Goal: Task Accomplishment & Management: Use online tool/utility

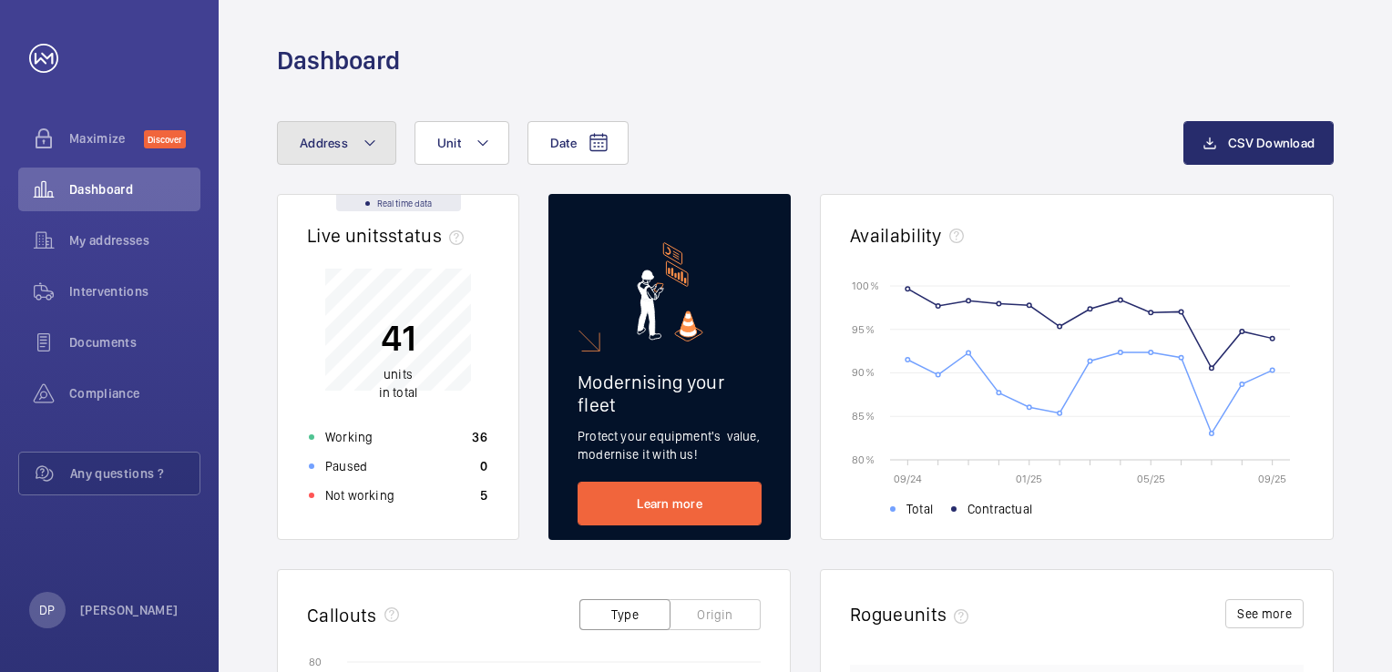
click at [373, 145] on mat-icon at bounding box center [370, 143] width 15 height 22
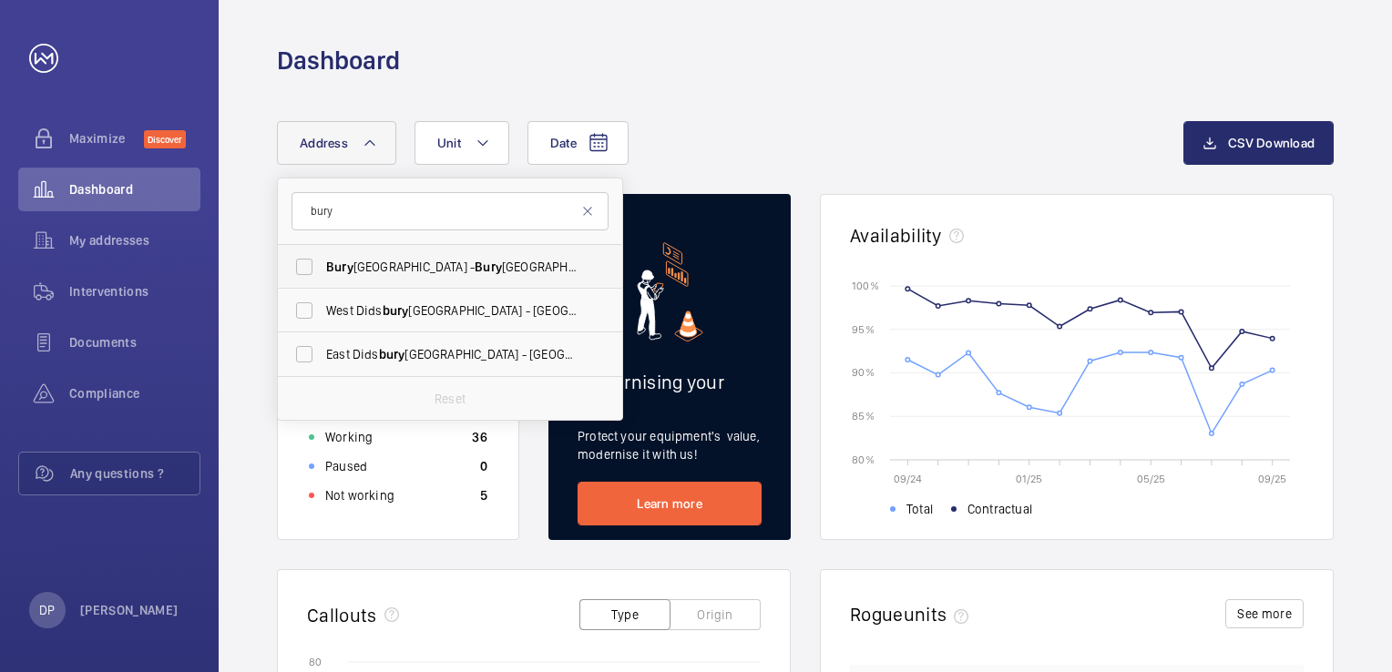
type input "bury"
click at [401, 265] on span "[GEOGRAPHIC_DATA] - [GEOGRAPHIC_DATA],, [GEOGRAPHIC_DATA] 0BH" at bounding box center [451, 267] width 250 height 18
click at [322, 265] on input "[GEOGRAPHIC_DATA] - [GEOGRAPHIC_DATA],, [GEOGRAPHIC_DATA] 0BH" at bounding box center [304, 267] width 36 height 36
checkbox input "true"
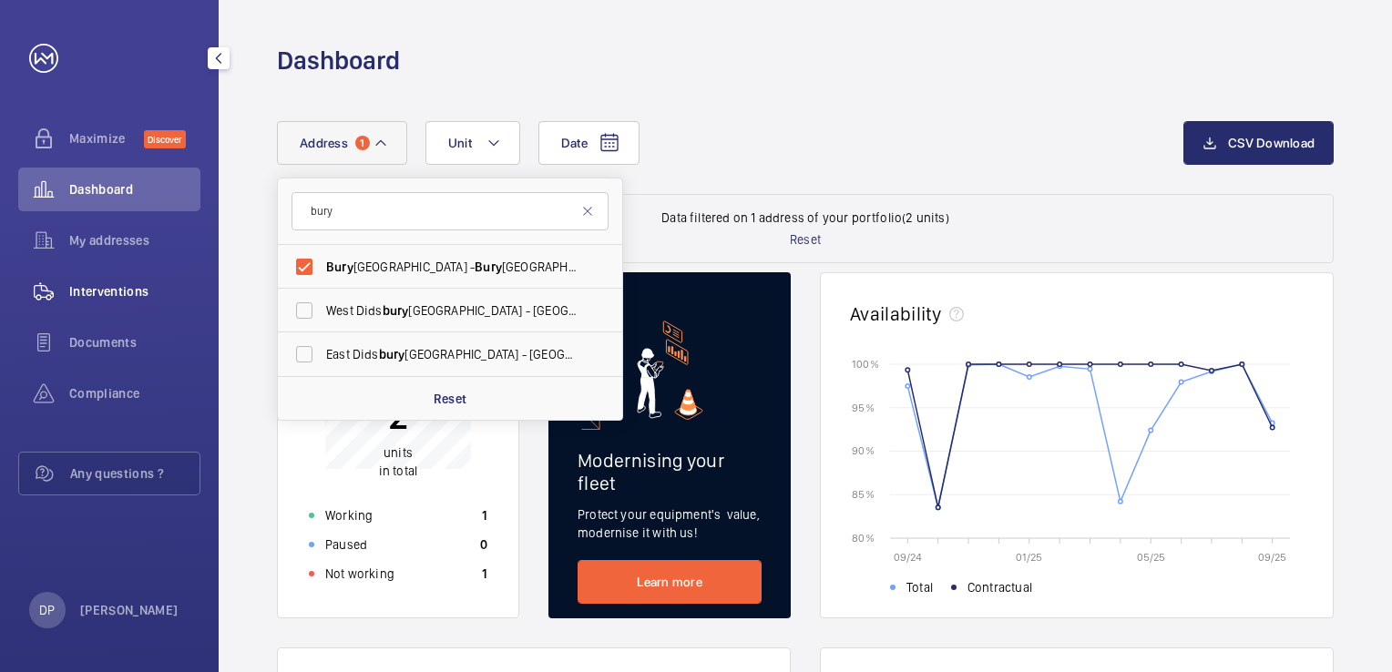
click at [128, 293] on span "Interventions" at bounding box center [134, 291] width 131 height 18
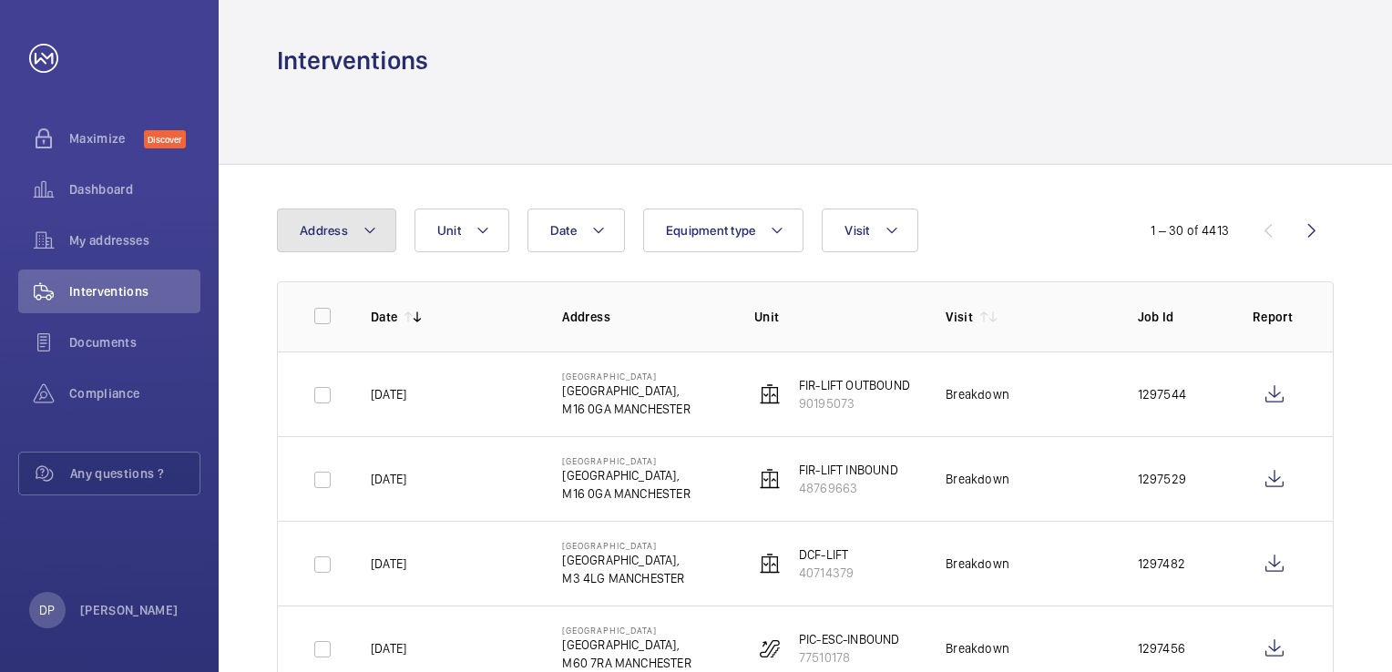
click at [367, 235] on mat-icon at bounding box center [370, 231] width 15 height 22
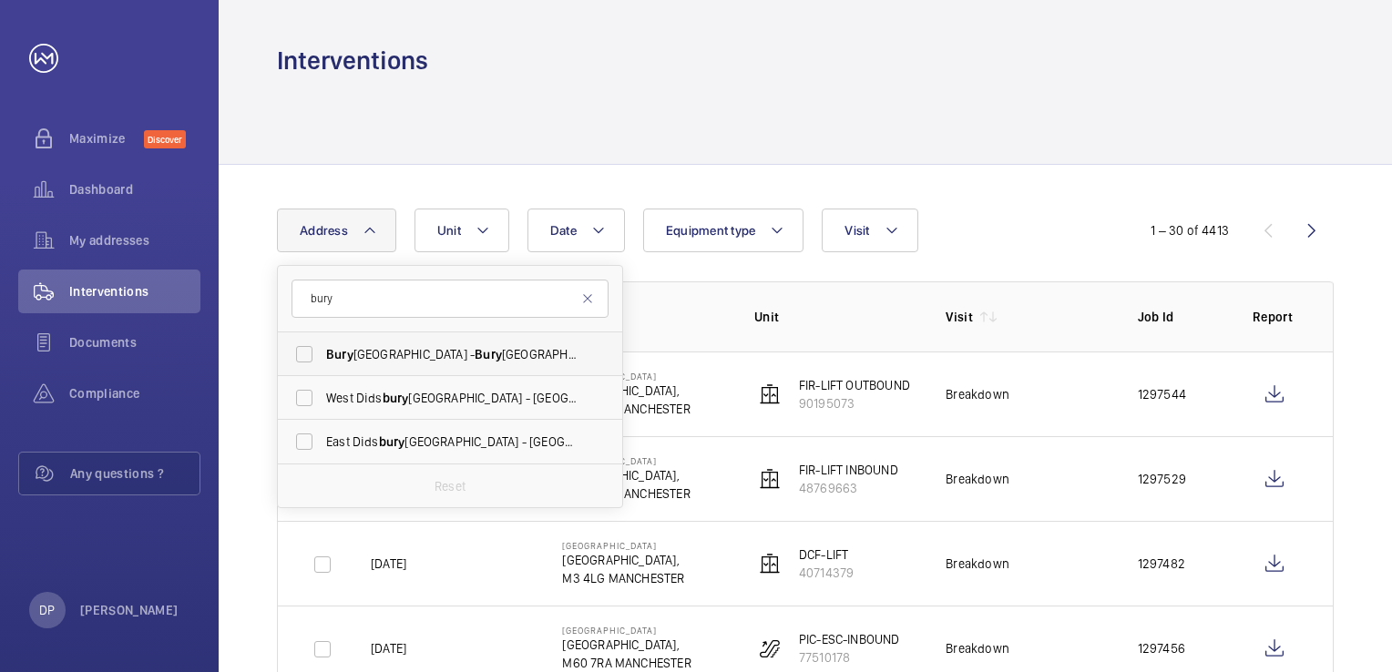
type input "bury"
click at [400, 353] on span "[GEOGRAPHIC_DATA] - [GEOGRAPHIC_DATA],, [GEOGRAPHIC_DATA] 0BH" at bounding box center [451, 354] width 250 height 18
click at [322, 353] on input "[GEOGRAPHIC_DATA] - [GEOGRAPHIC_DATA],, [GEOGRAPHIC_DATA] 0BH" at bounding box center [304, 354] width 36 height 36
checkbox input "true"
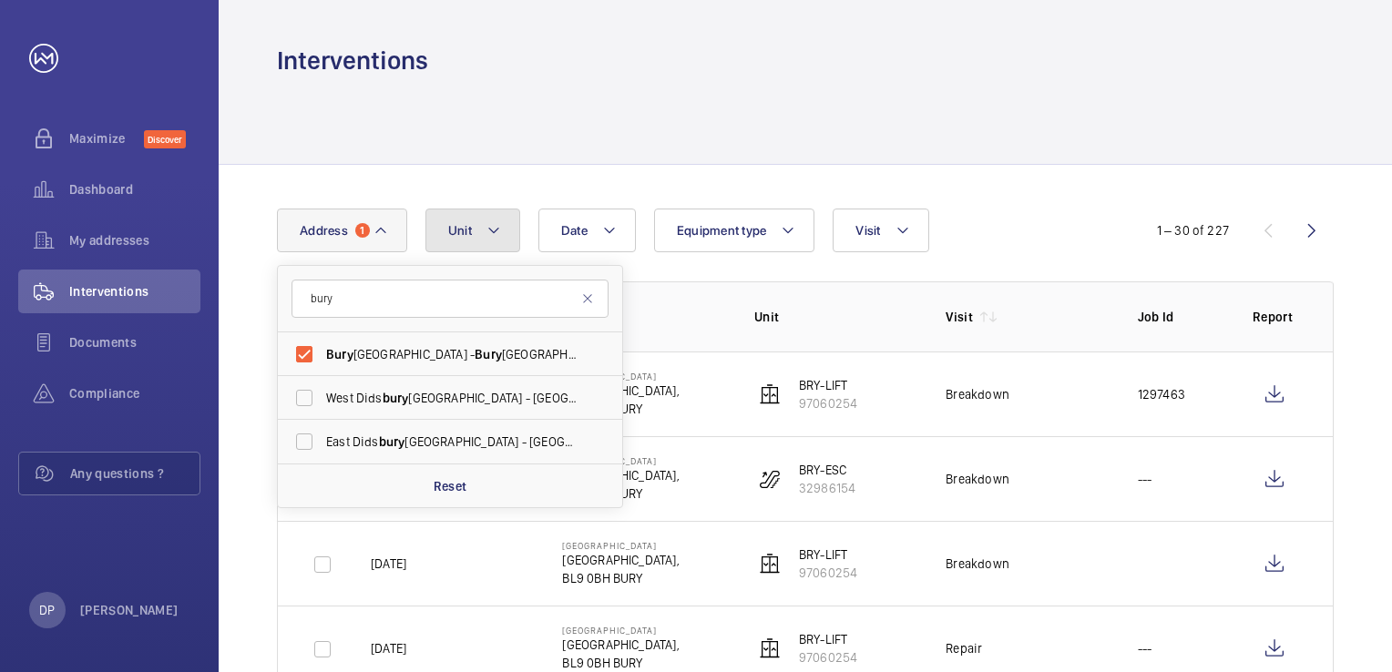
click at [495, 236] on mat-icon at bounding box center [493, 231] width 15 height 22
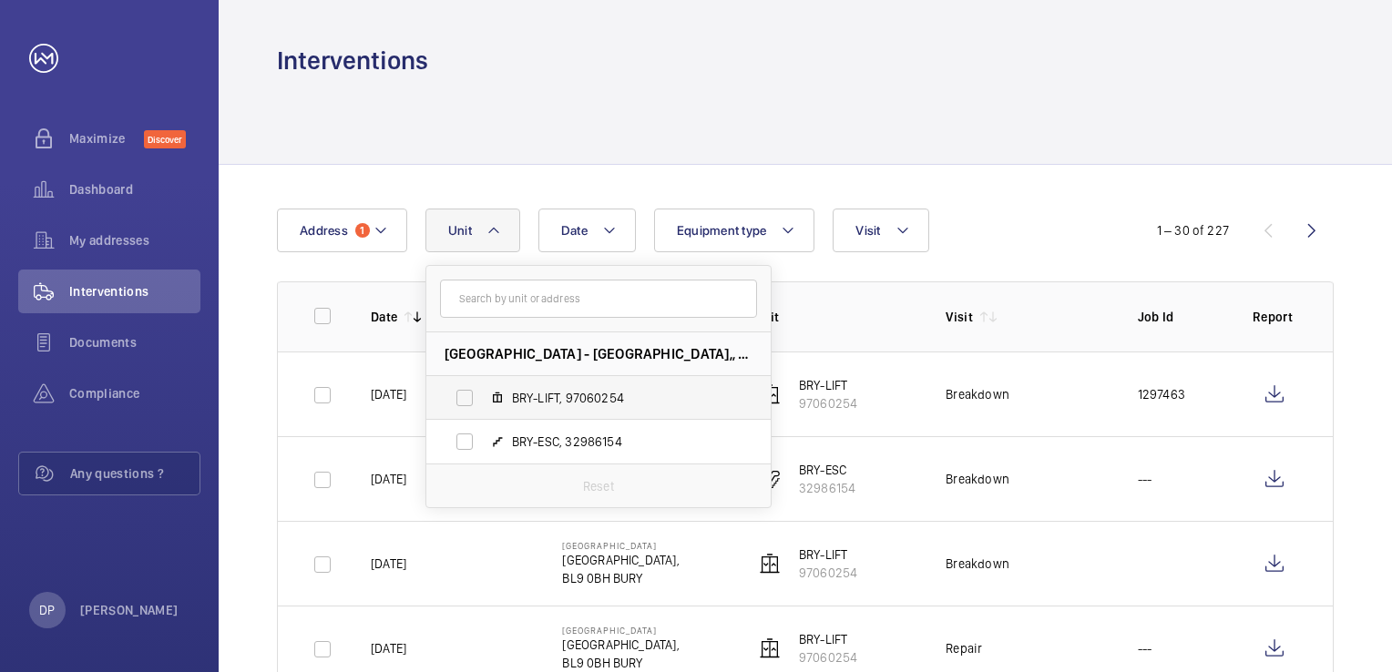
click at [544, 398] on span "BRY-LIFT, 97060254" at bounding box center [617, 398] width 211 height 18
click at [483, 398] on input "BRY-LIFT, 97060254" at bounding box center [464, 398] width 36 height 36
checkbox input "true"
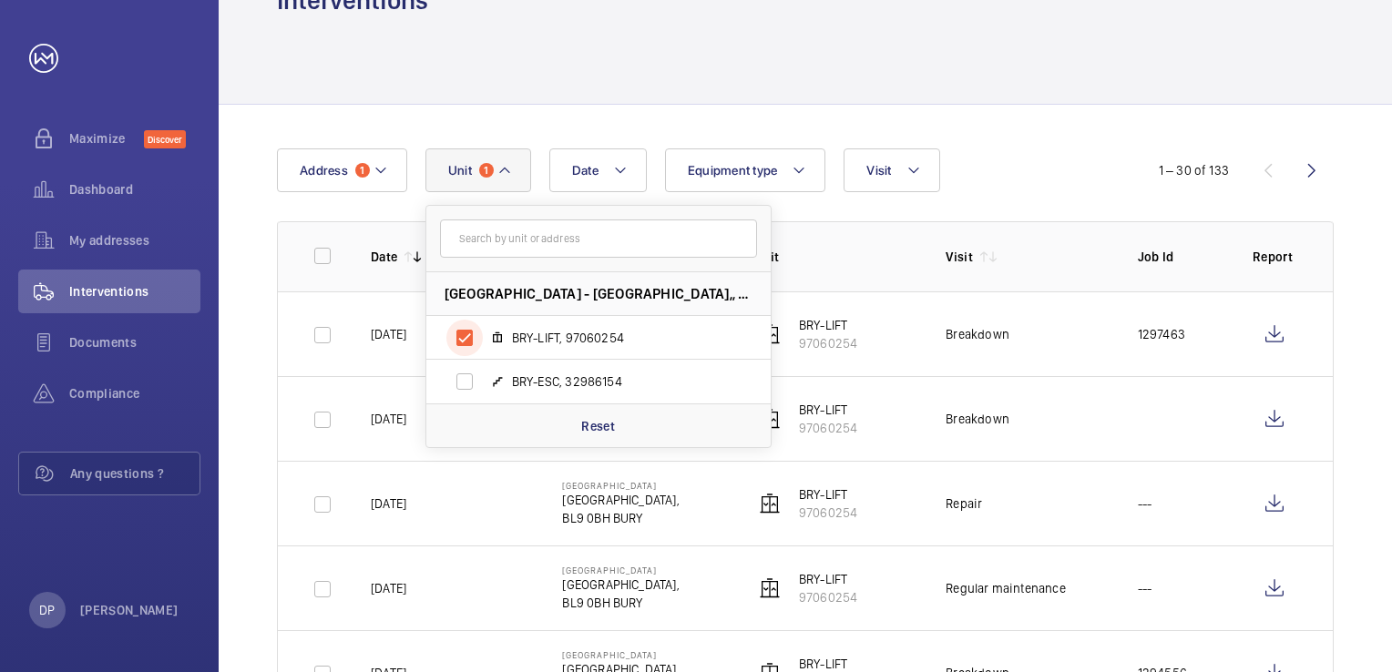
scroll to position [91, 0]
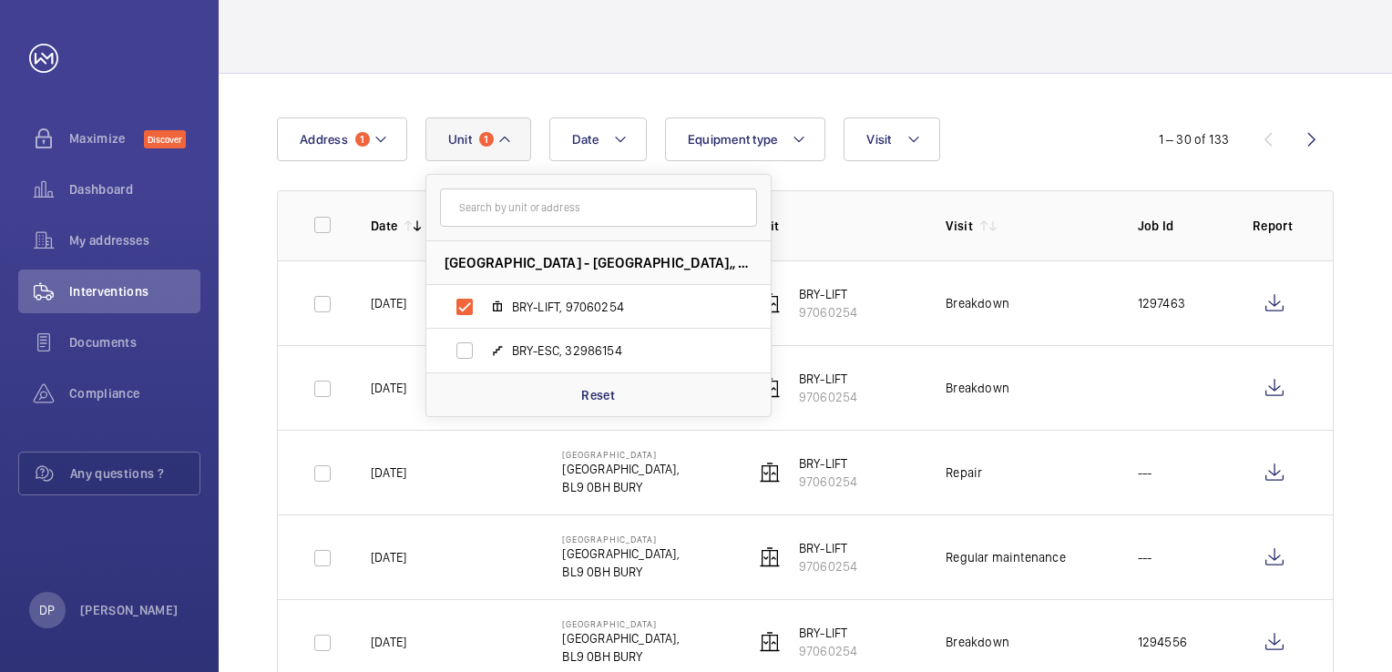
click at [1049, 150] on div "Date Address [STREET_ADDRESS], 97060254 BRY-ESC, 32986154 Reset Equipment type …" at bounding box center [696, 140] width 838 height 44
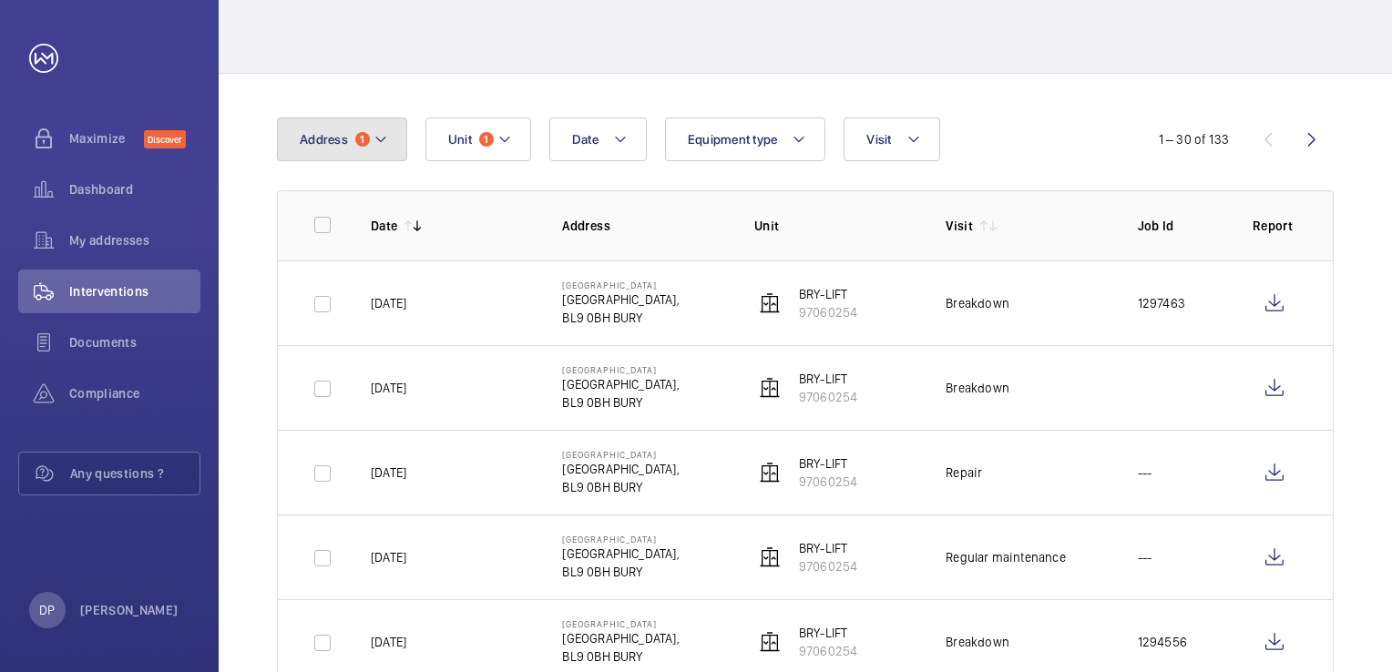
click at [369, 134] on button "Address 1" at bounding box center [342, 140] width 130 height 44
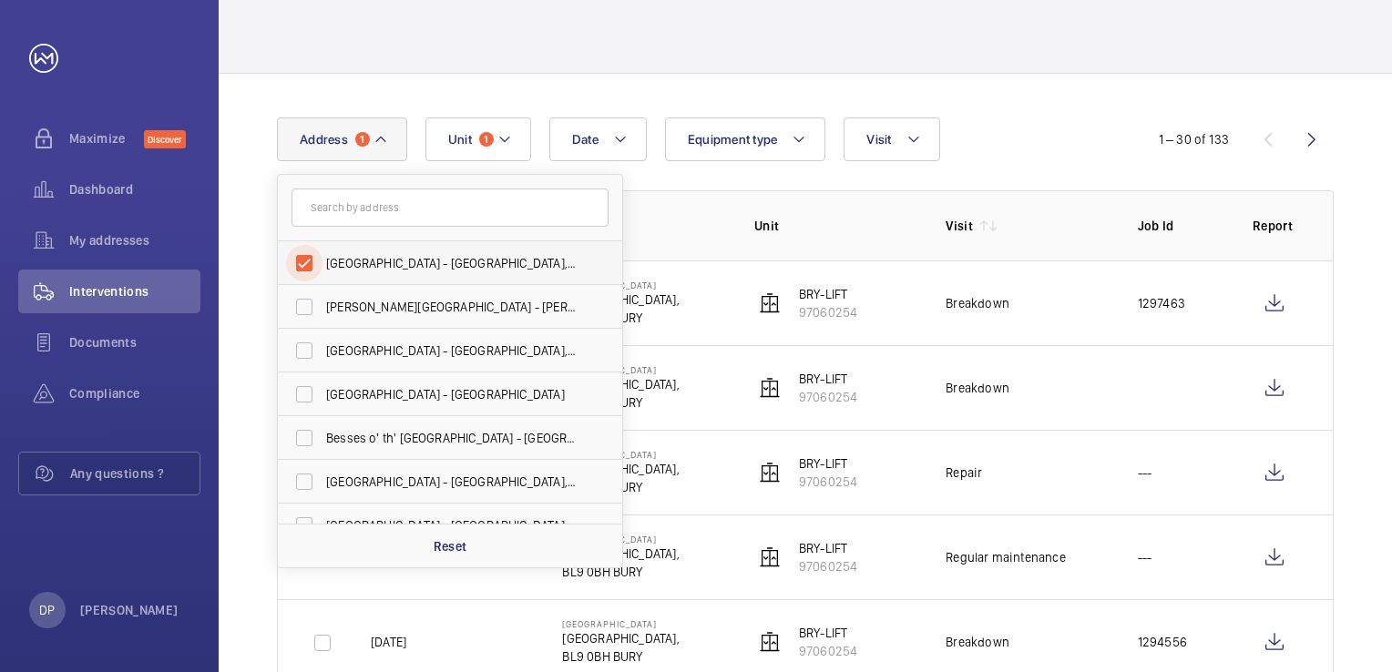
click at [302, 258] on input "[GEOGRAPHIC_DATA] - [GEOGRAPHIC_DATA],, [GEOGRAPHIC_DATA] 0BH" at bounding box center [304, 263] width 36 height 36
checkbox input "false"
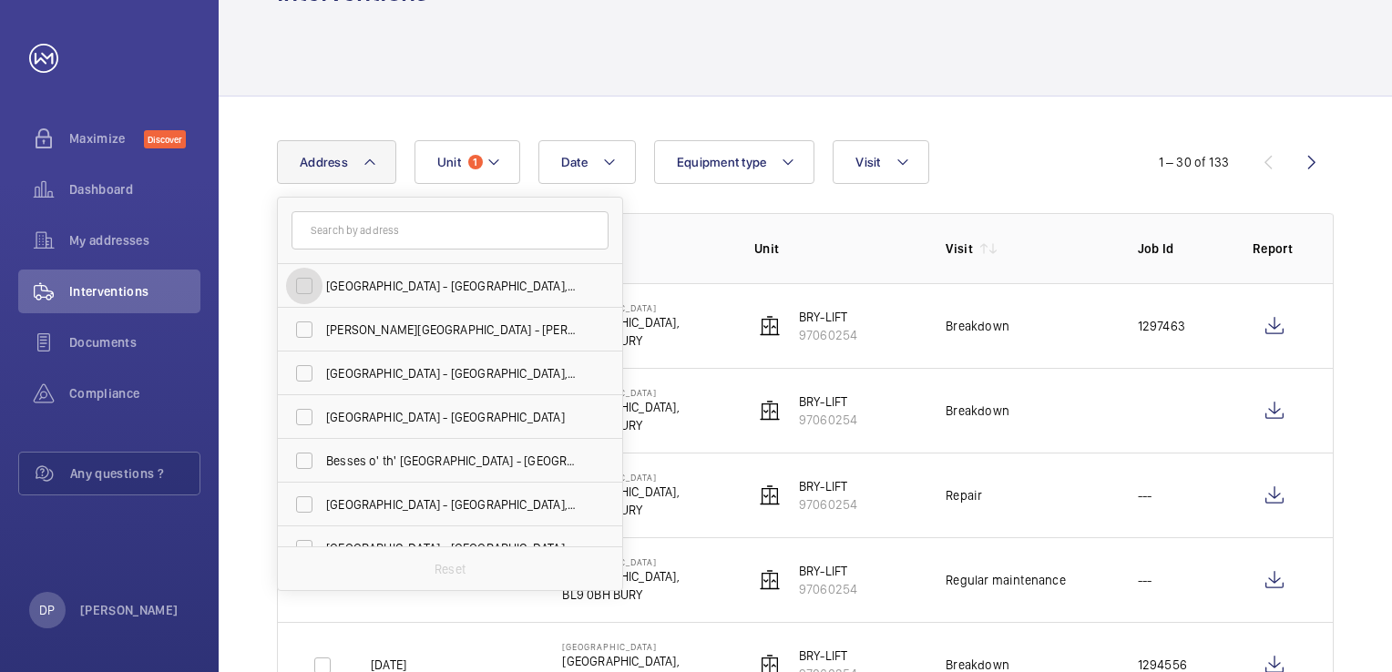
scroll to position [91, 0]
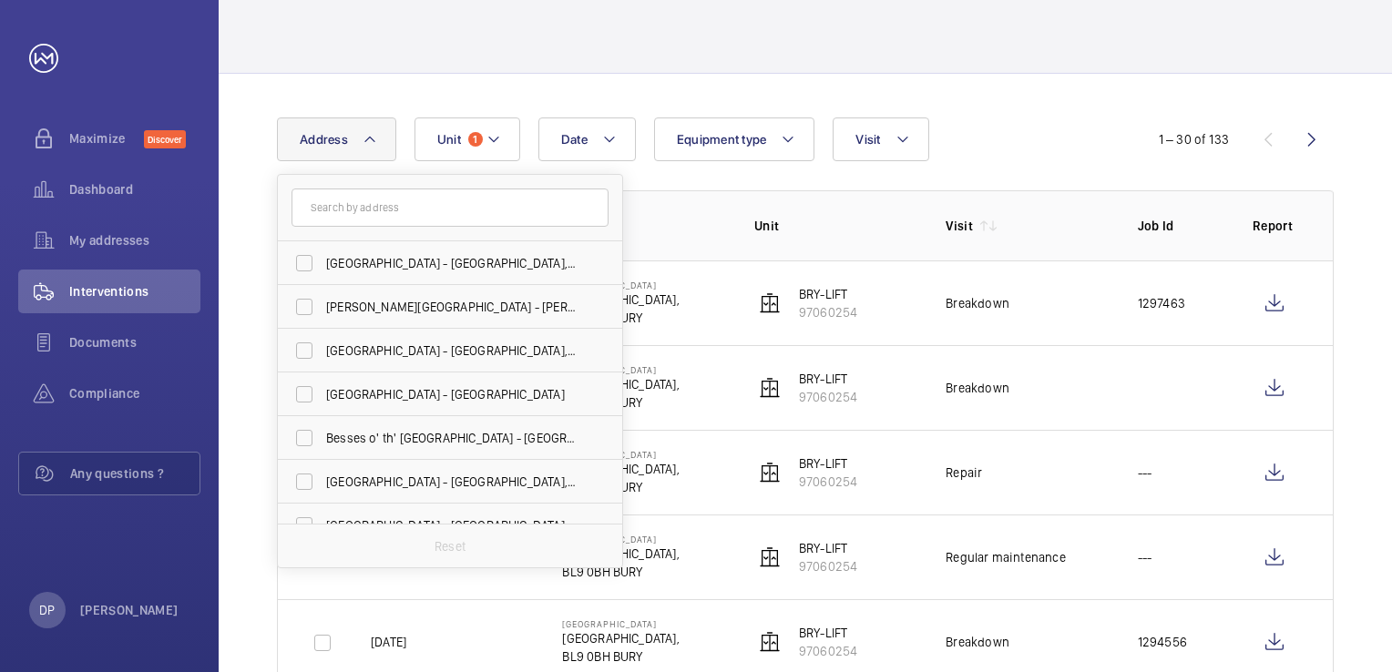
click at [346, 230] on form at bounding box center [450, 208] width 344 height 66
click at [350, 218] on input "text" at bounding box center [449, 208] width 317 height 38
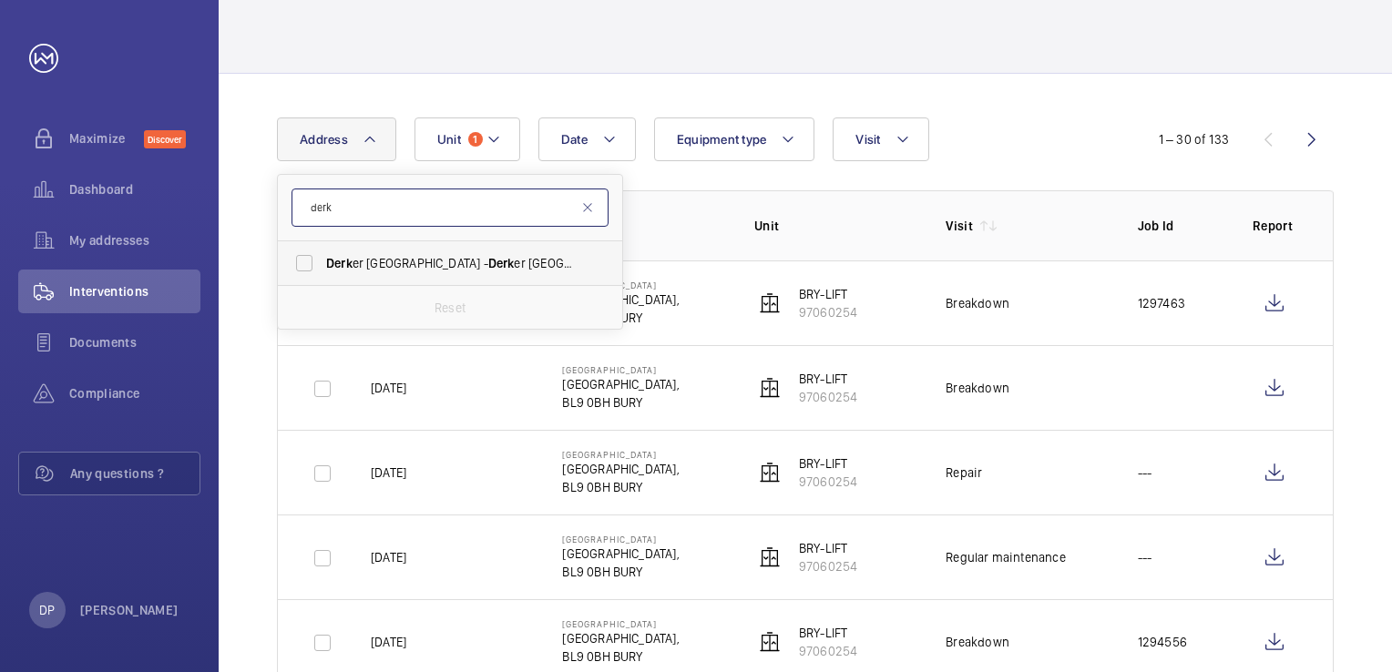
type input "derk"
click at [381, 257] on span "[PERSON_NAME] Railway Station - [PERSON_NAME][GEOGRAPHIC_DATA],, [GEOGRAPHIC_DA…" at bounding box center [451, 263] width 250 height 18
click at [322, 257] on input "[PERSON_NAME] Railway Station - [PERSON_NAME][GEOGRAPHIC_DATA],, [GEOGRAPHIC_DA…" at bounding box center [304, 263] width 36 height 36
checkbox input "true"
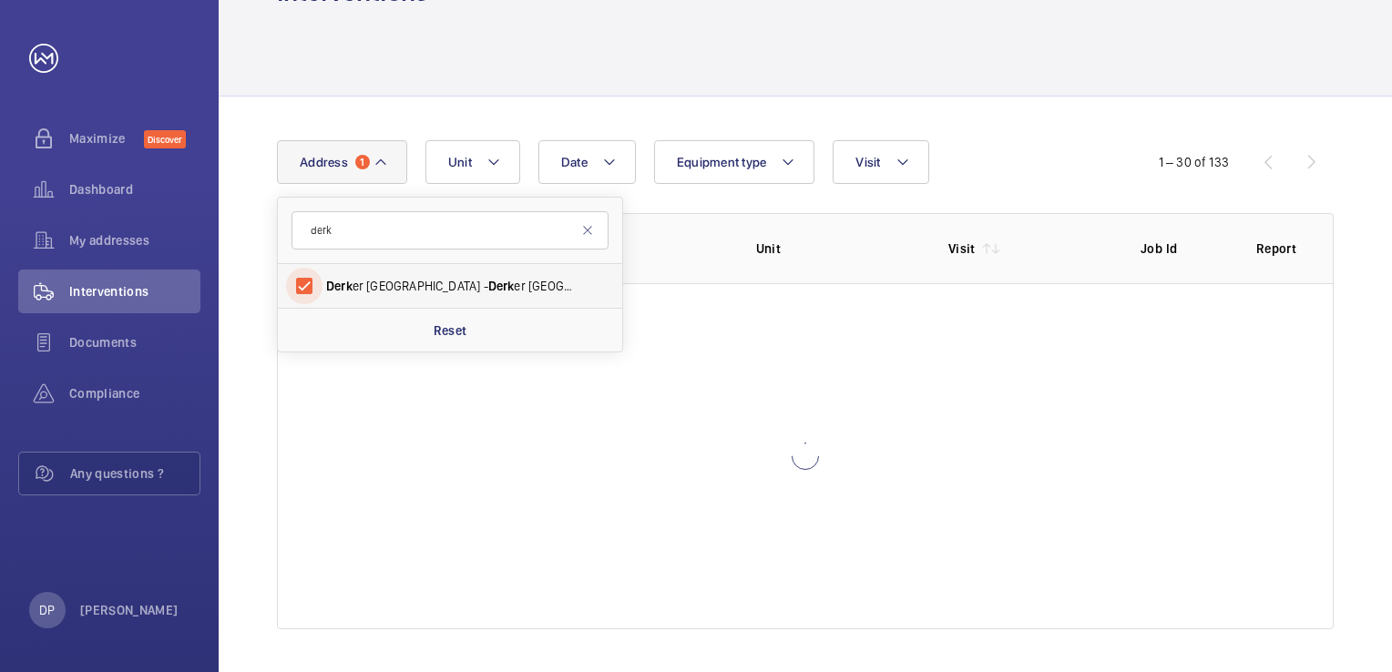
scroll to position [91, 0]
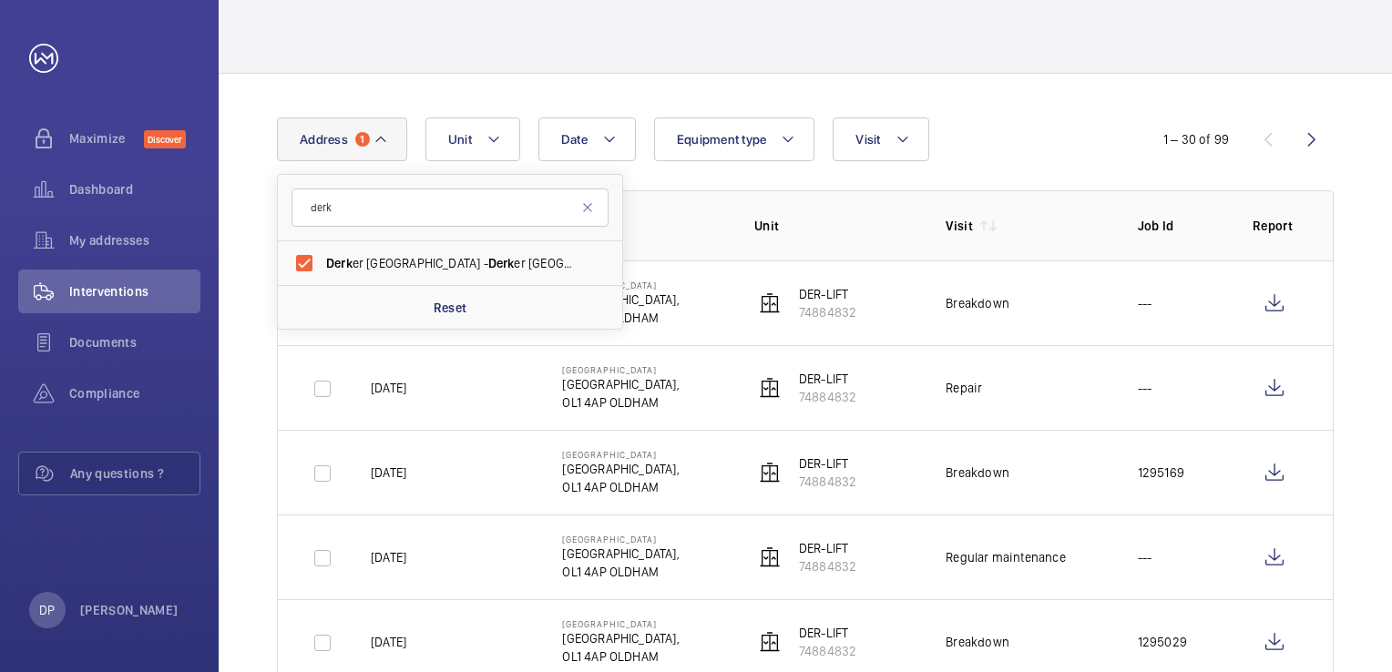
click at [1058, 139] on div "Date Address 1 [PERSON_NAME] er Railway Station - [PERSON_NAME][GEOGRAPHIC_DATA…" at bounding box center [696, 140] width 838 height 44
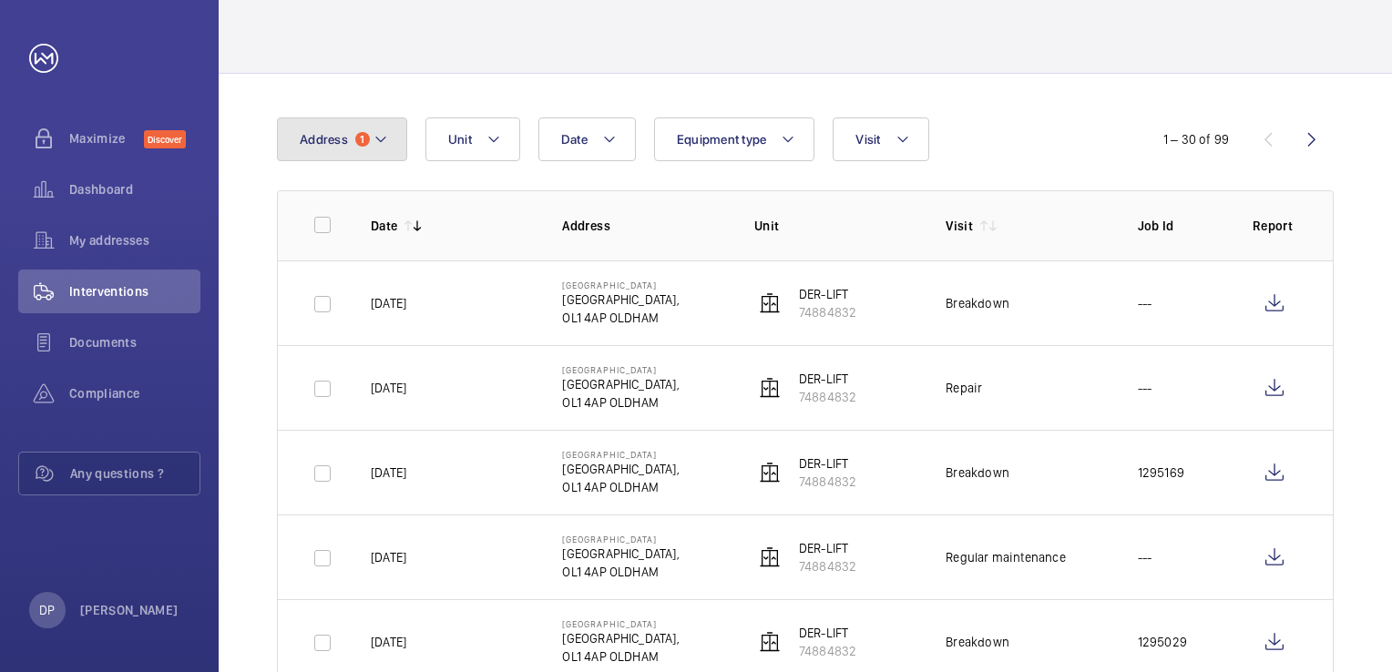
click at [392, 144] on button "Address 1" at bounding box center [342, 140] width 130 height 44
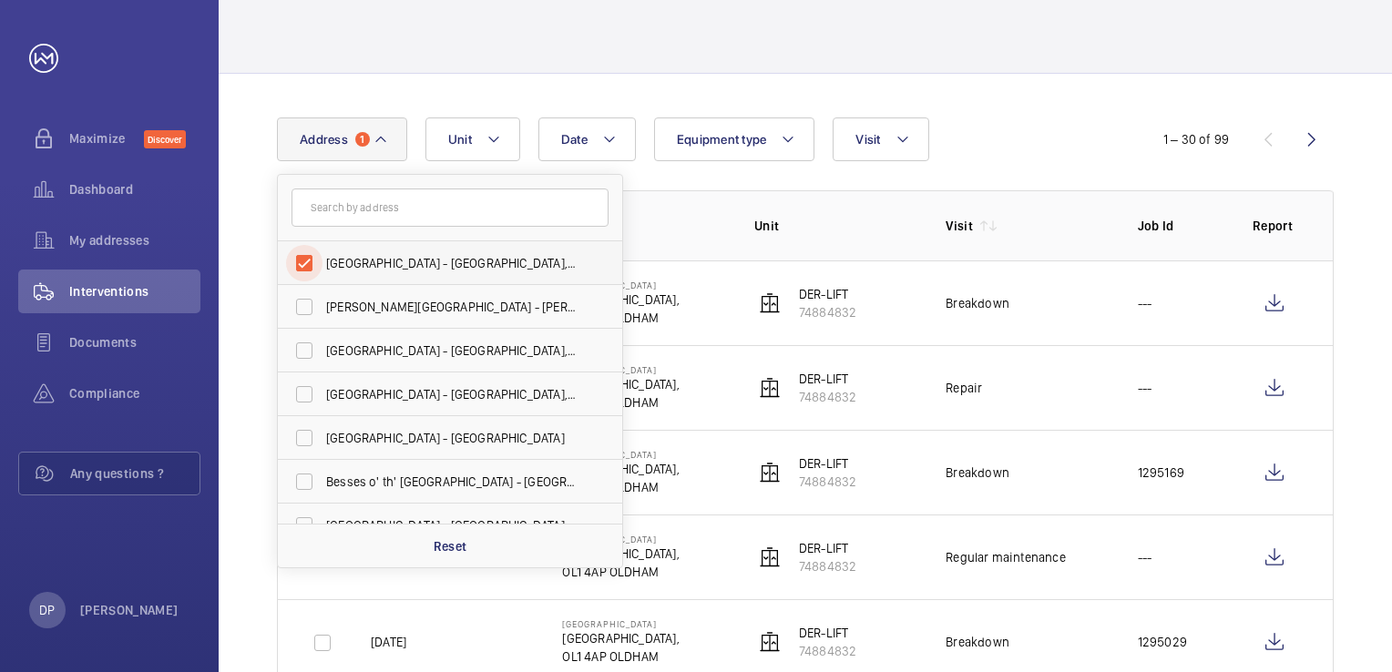
click at [304, 261] on input "[GEOGRAPHIC_DATA] - [GEOGRAPHIC_DATA],, [GEOGRAPHIC_DATA] 4AP" at bounding box center [304, 263] width 36 height 36
checkbox input "false"
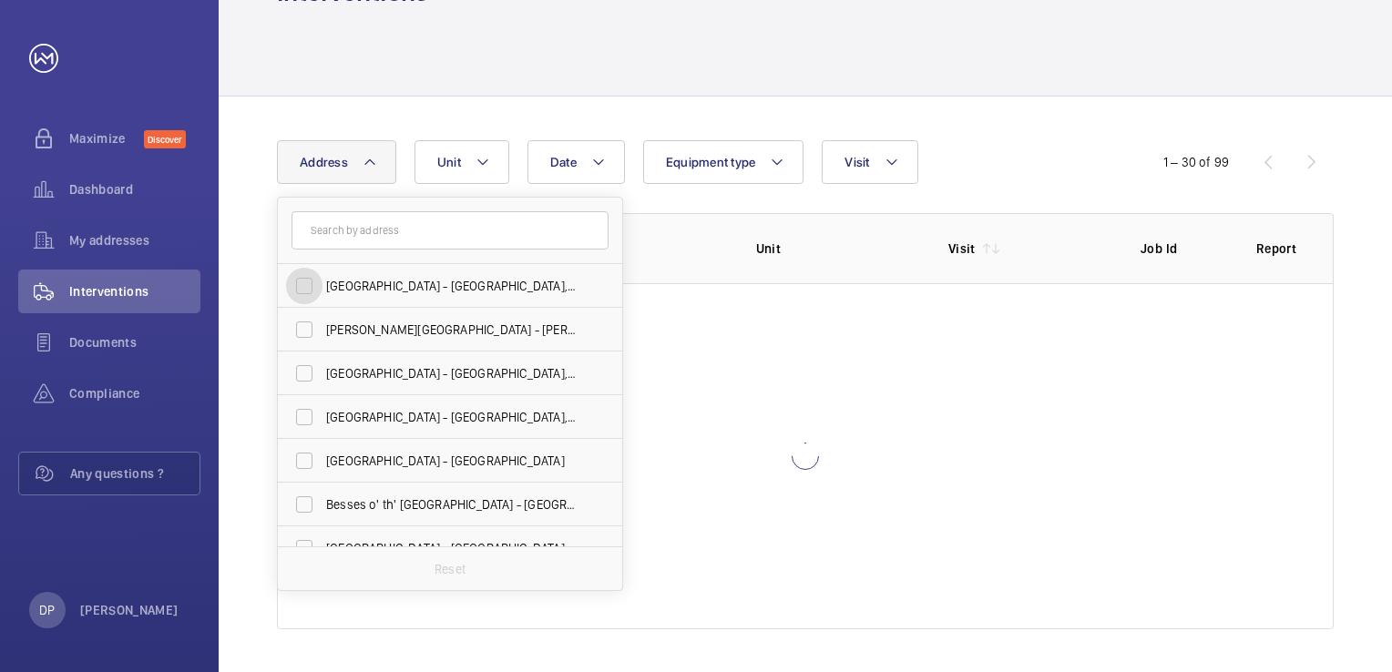
scroll to position [91, 0]
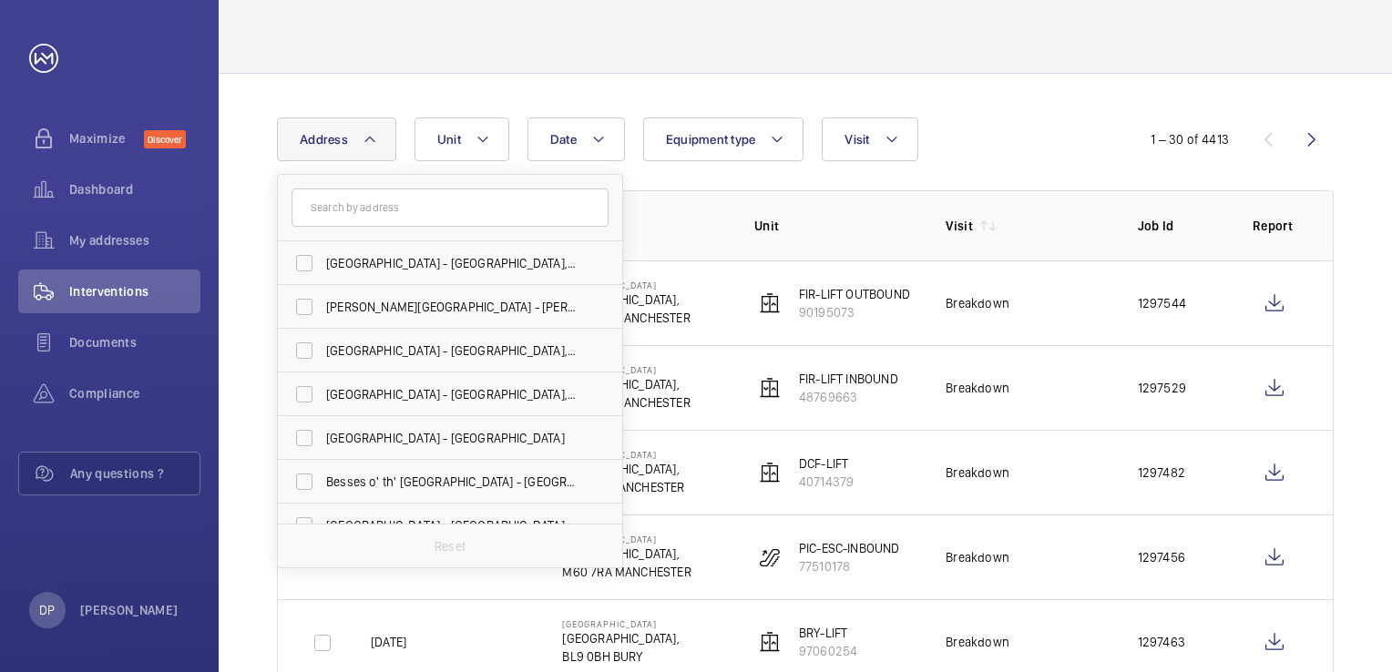
click at [350, 235] on form at bounding box center [450, 208] width 344 height 66
click at [357, 202] on input "text" at bounding box center [449, 208] width 317 height 38
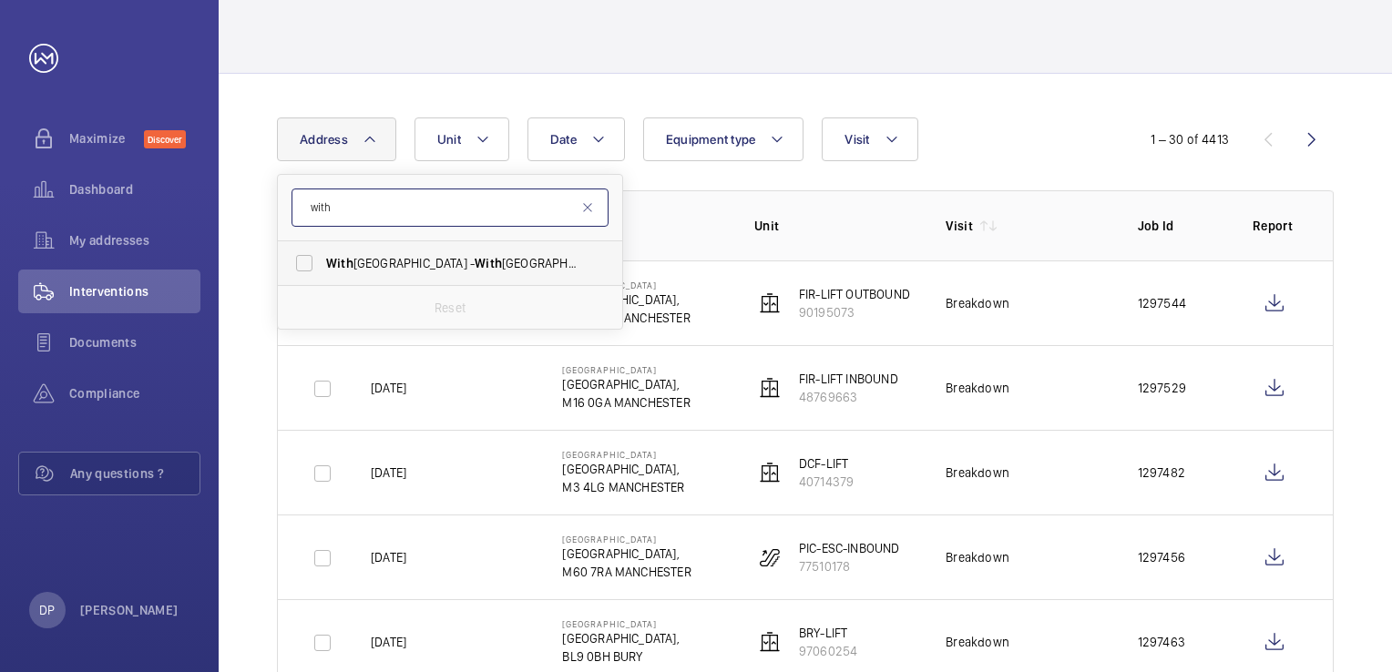
type input "with"
click at [428, 261] on span "With [GEOGRAPHIC_DATA] - [GEOGRAPHIC_DATA],, [GEOGRAPHIC_DATA]" at bounding box center [451, 263] width 250 height 18
click at [322, 261] on input "With [GEOGRAPHIC_DATA] - [GEOGRAPHIC_DATA],, [GEOGRAPHIC_DATA]" at bounding box center [304, 263] width 36 height 36
checkbox input "true"
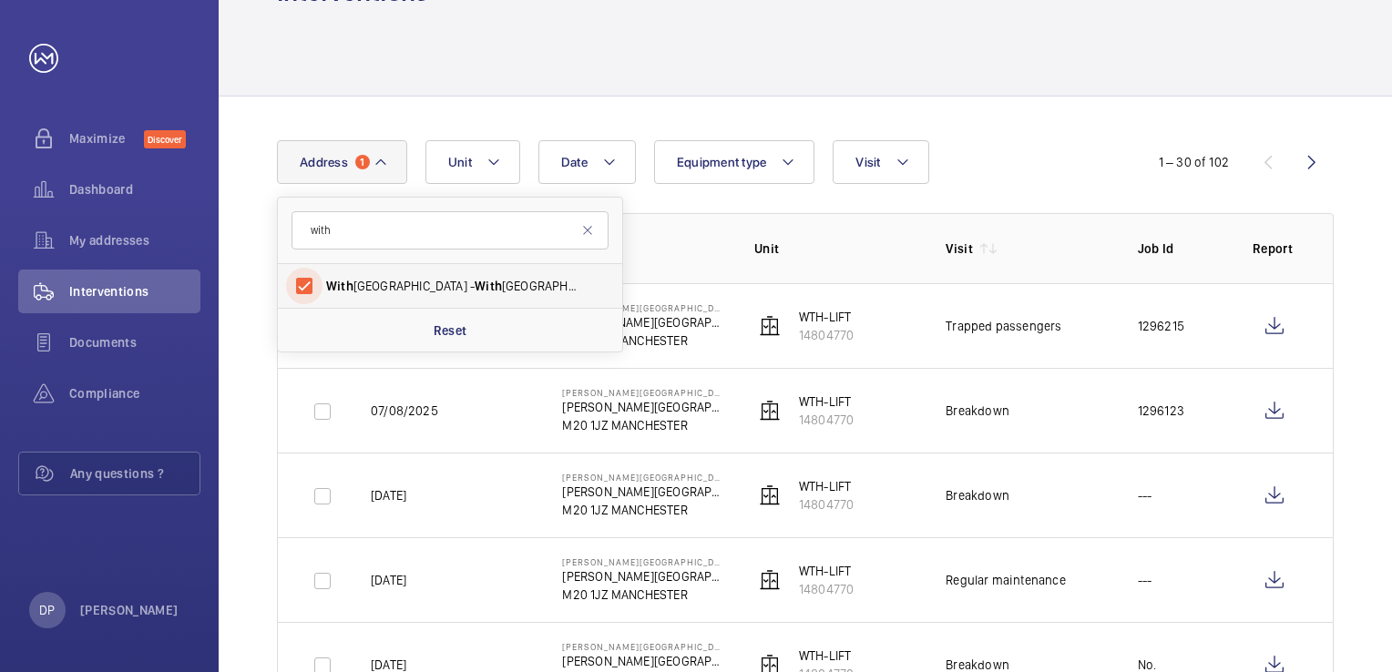
scroll to position [91, 0]
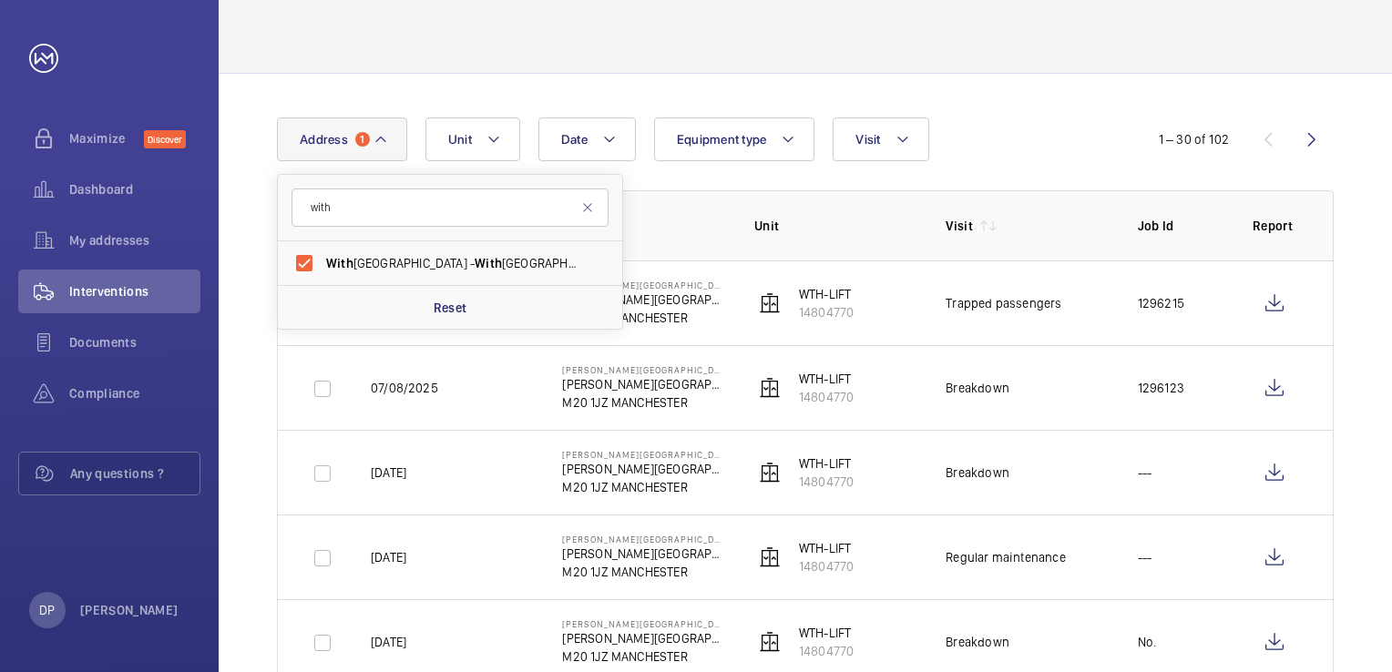
click at [1038, 122] on div "Date Address 1 with With ington Railway Station - [GEOGRAPHIC_DATA] Reset Unit …" at bounding box center [696, 140] width 838 height 44
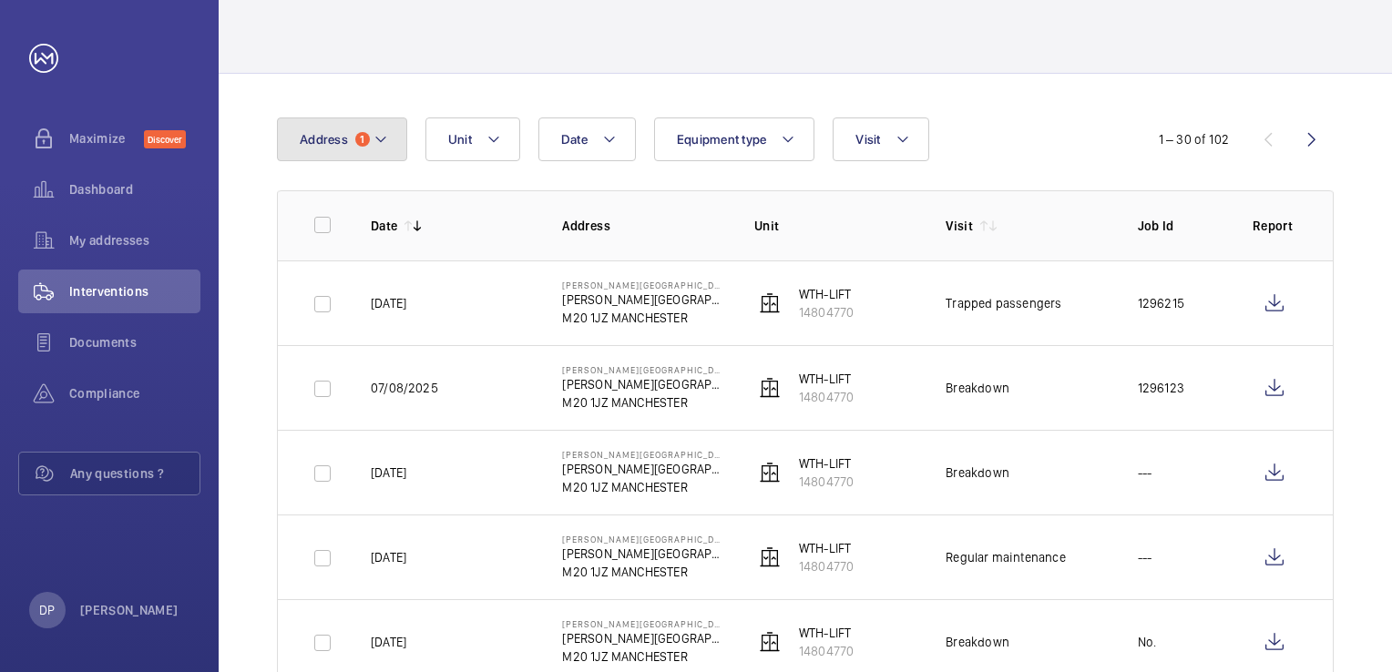
click at [390, 142] on button "Address 1" at bounding box center [342, 140] width 130 height 44
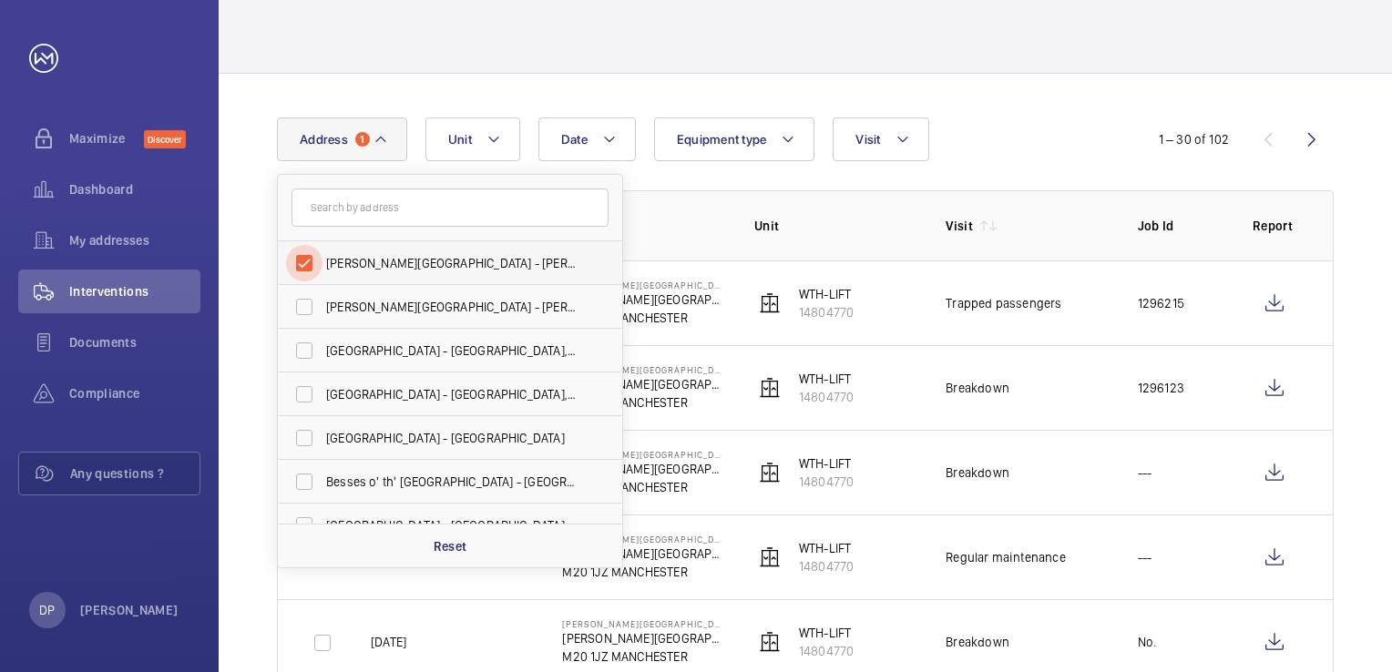
click at [302, 268] on input "[PERSON_NAME][GEOGRAPHIC_DATA] - [PERSON_NAME][GEOGRAPHIC_DATA],, [GEOGRAPHIC_D…" at bounding box center [304, 263] width 36 height 36
checkbox input "false"
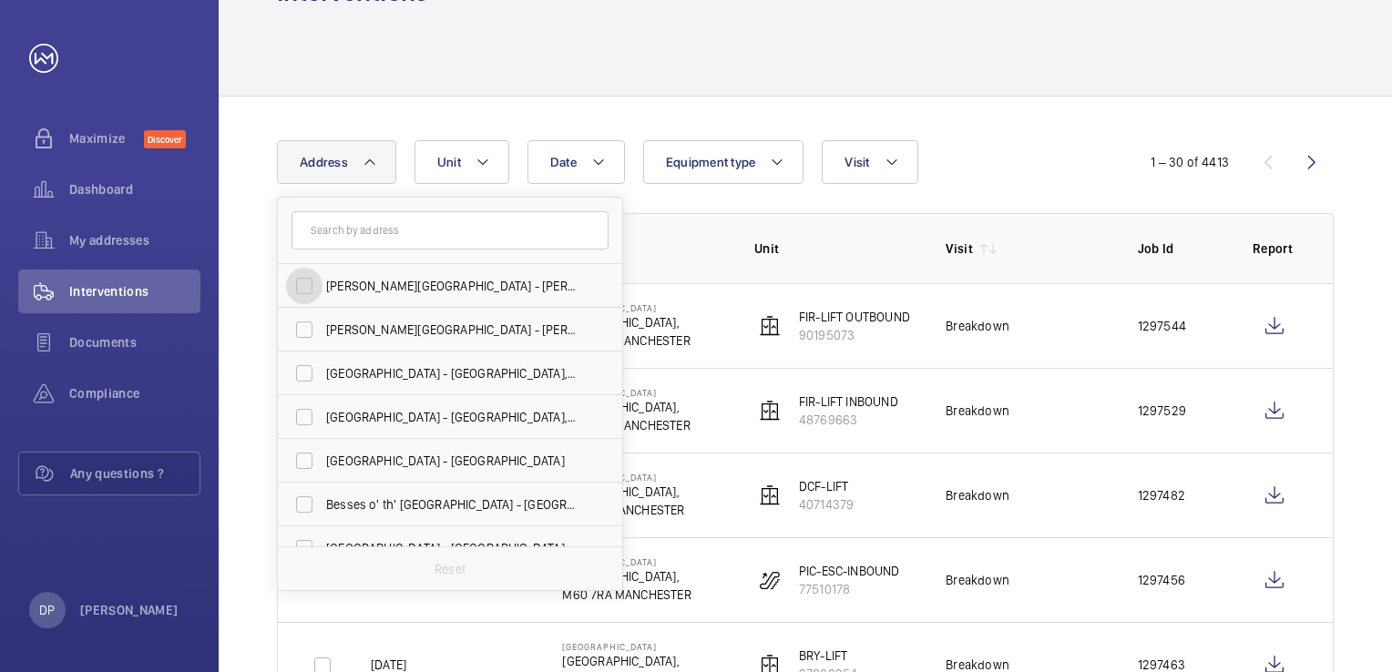
scroll to position [91, 0]
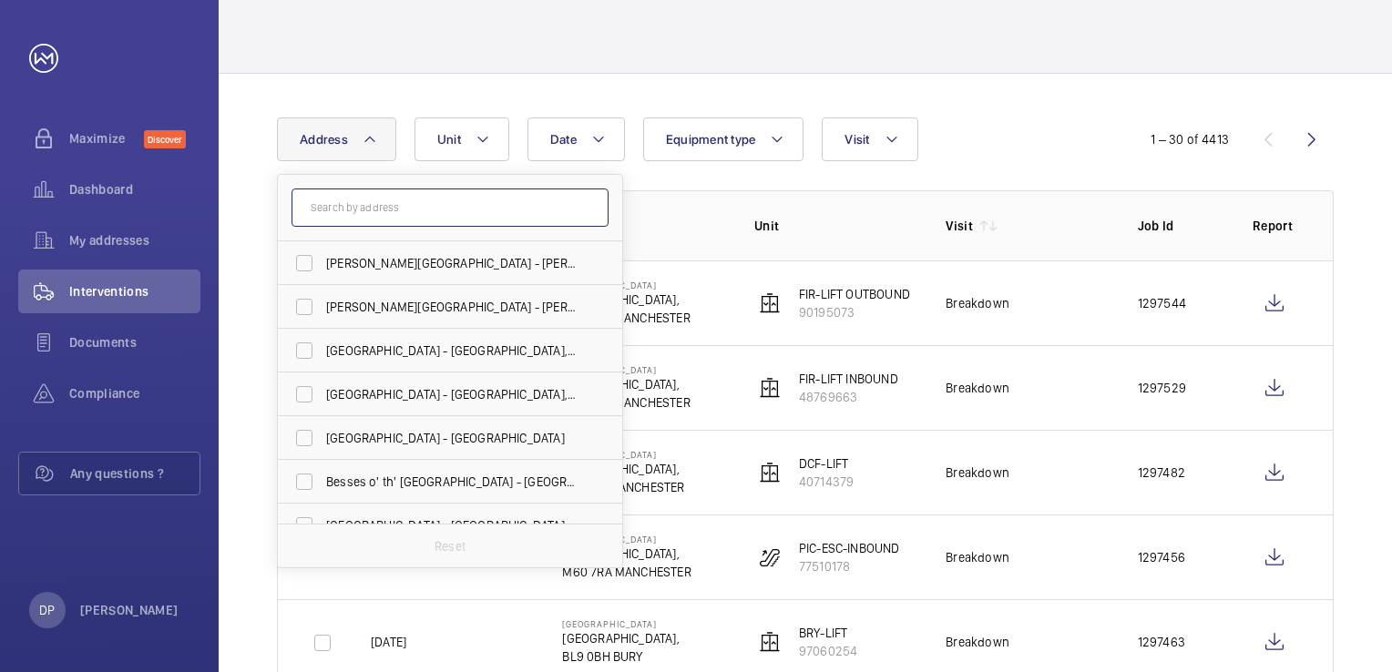
click at [367, 209] on input "text" at bounding box center [449, 208] width 317 height 38
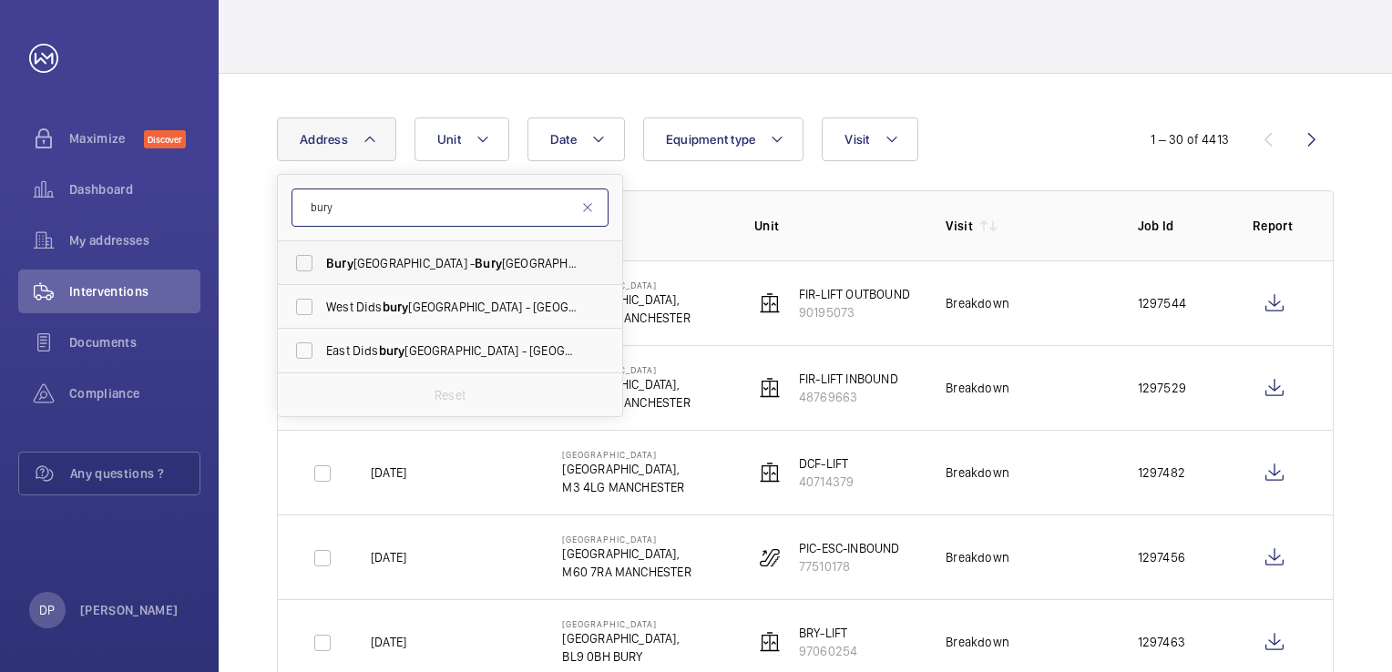
type input "bury"
click at [449, 271] on span "[GEOGRAPHIC_DATA] - [GEOGRAPHIC_DATA],, [GEOGRAPHIC_DATA] 0BH" at bounding box center [451, 263] width 250 height 18
click at [322, 271] on input "[GEOGRAPHIC_DATA] - [GEOGRAPHIC_DATA],, [GEOGRAPHIC_DATA] 0BH" at bounding box center [304, 263] width 36 height 36
checkbox input "true"
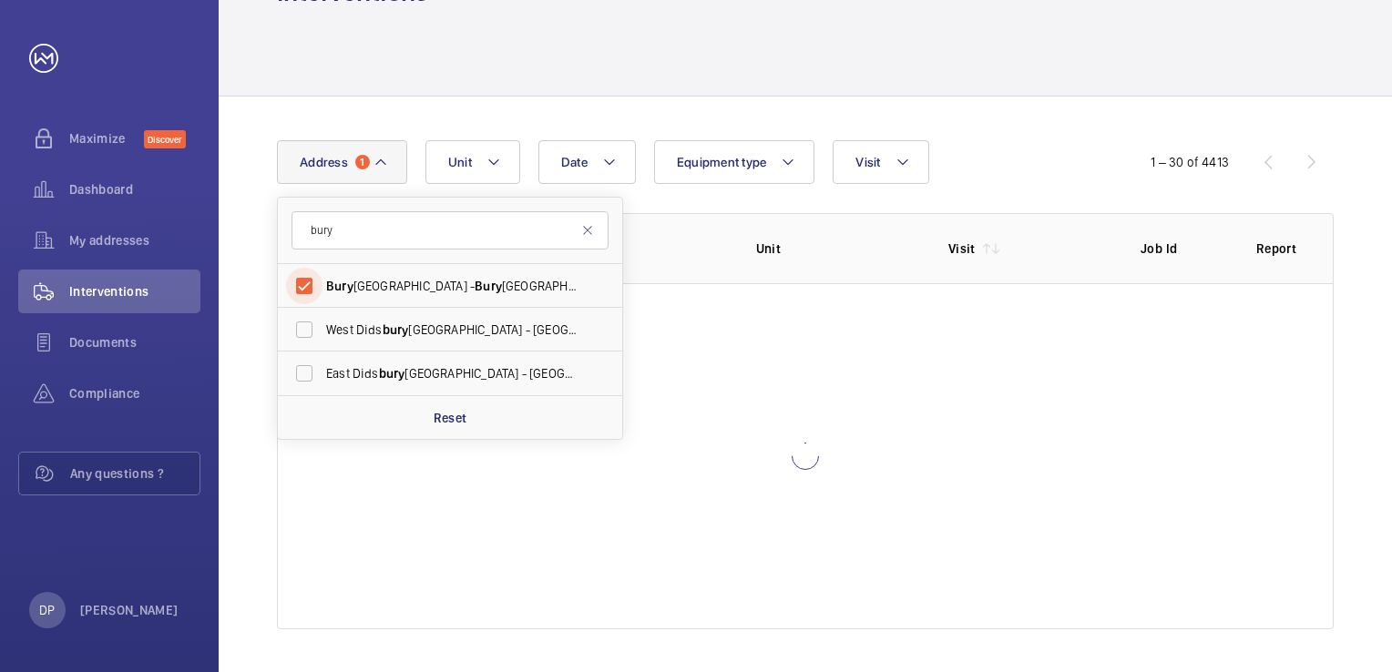
scroll to position [91, 0]
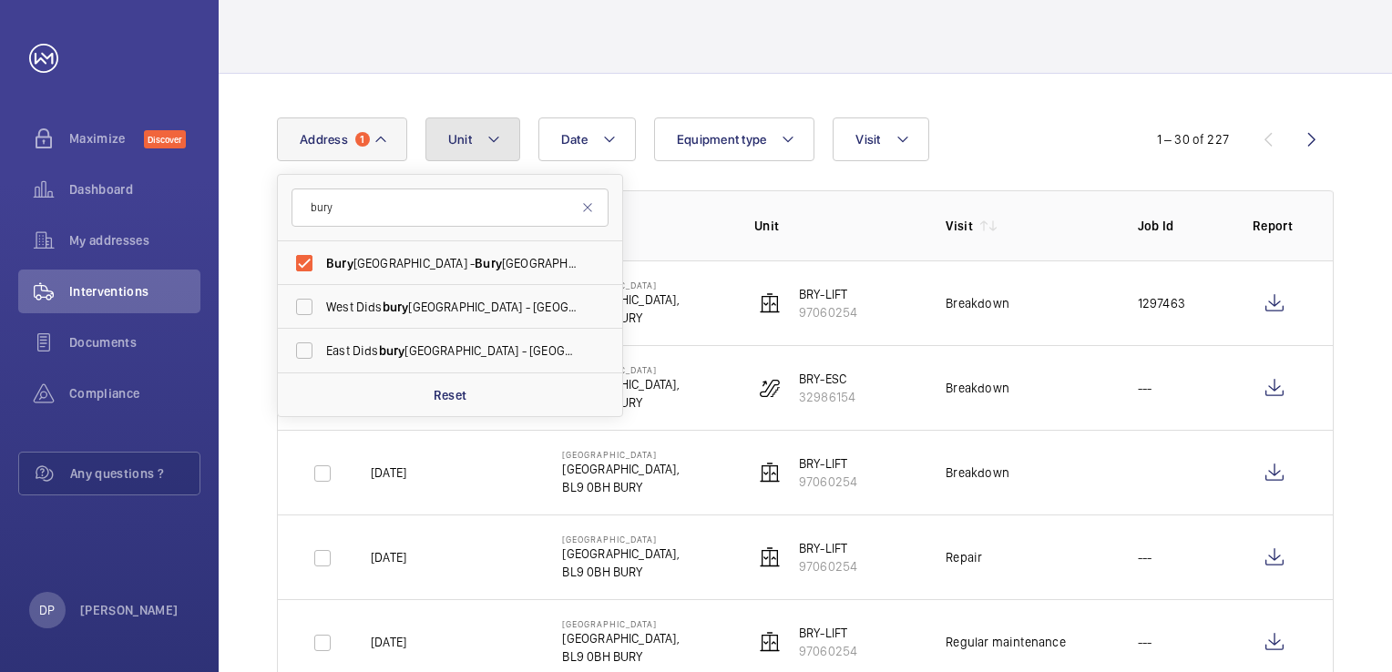
click at [496, 144] on mat-icon at bounding box center [493, 139] width 15 height 22
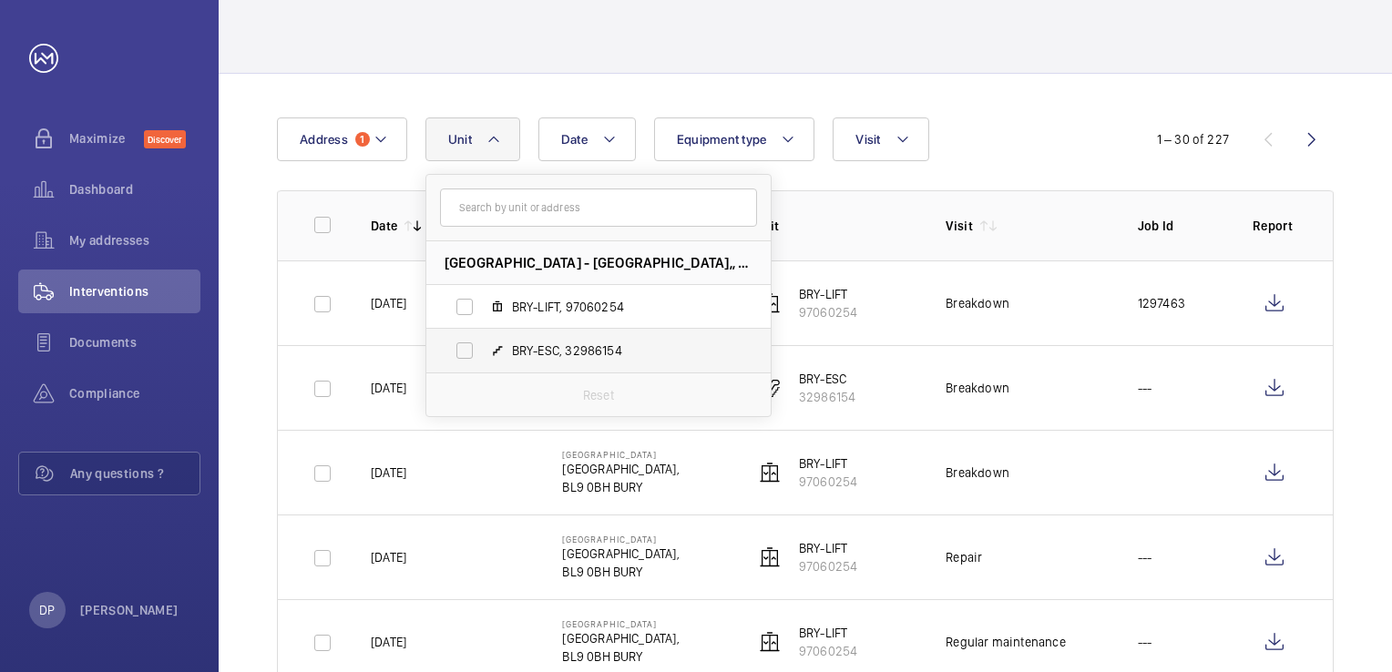
click at [525, 342] on span "BRY-ESC, 32986154" at bounding box center [617, 351] width 211 height 18
click at [483, 342] on input "BRY-ESC, 32986154" at bounding box center [464, 350] width 36 height 36
checkbox input "true"
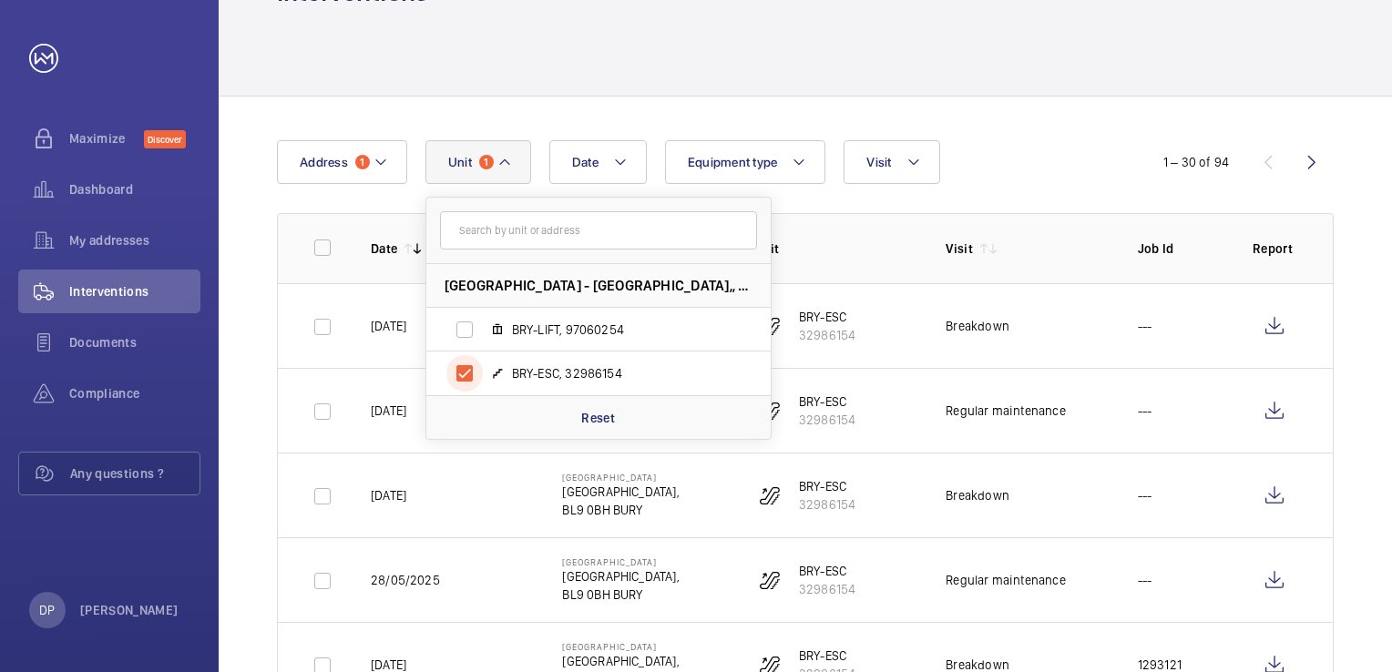
scroll to position [91, 0]
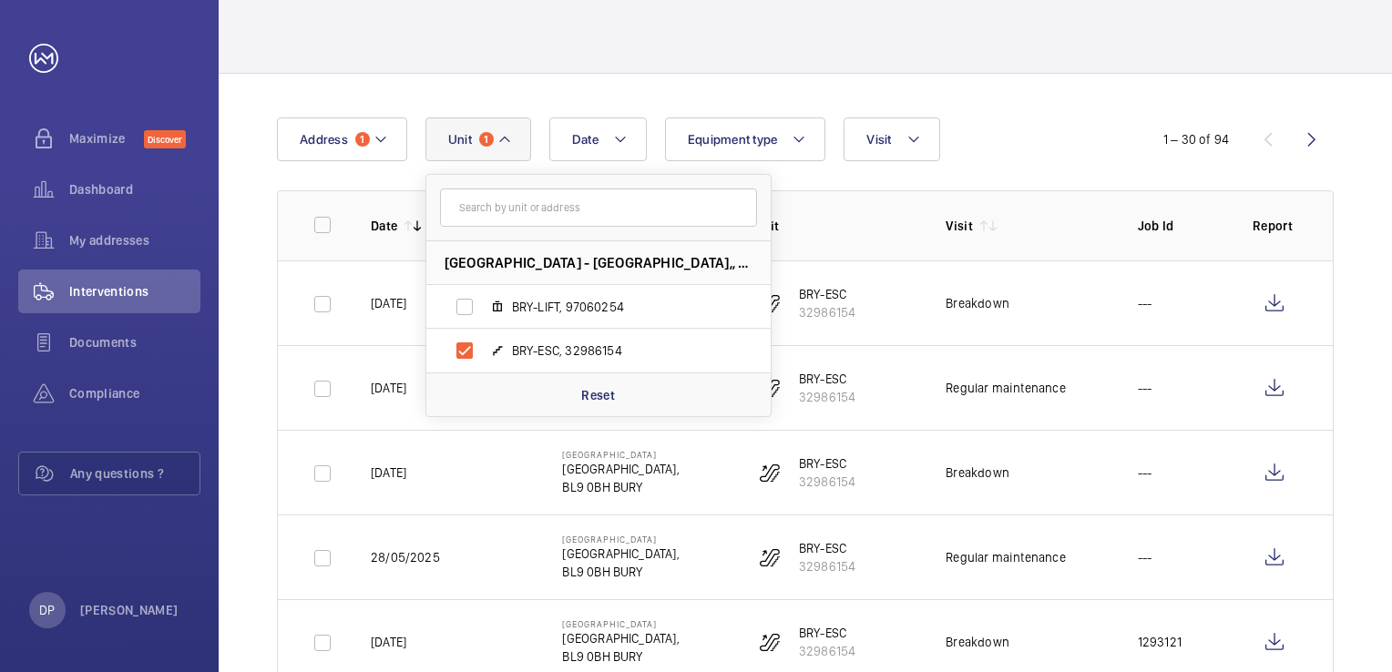
click at [1095, 121] on div "Date Address [STREET_ADDRESS], 97060254 BRY-ESC, 32986154 Reset Equipment type …" at bounding box center [696, 140] width 838 height 44
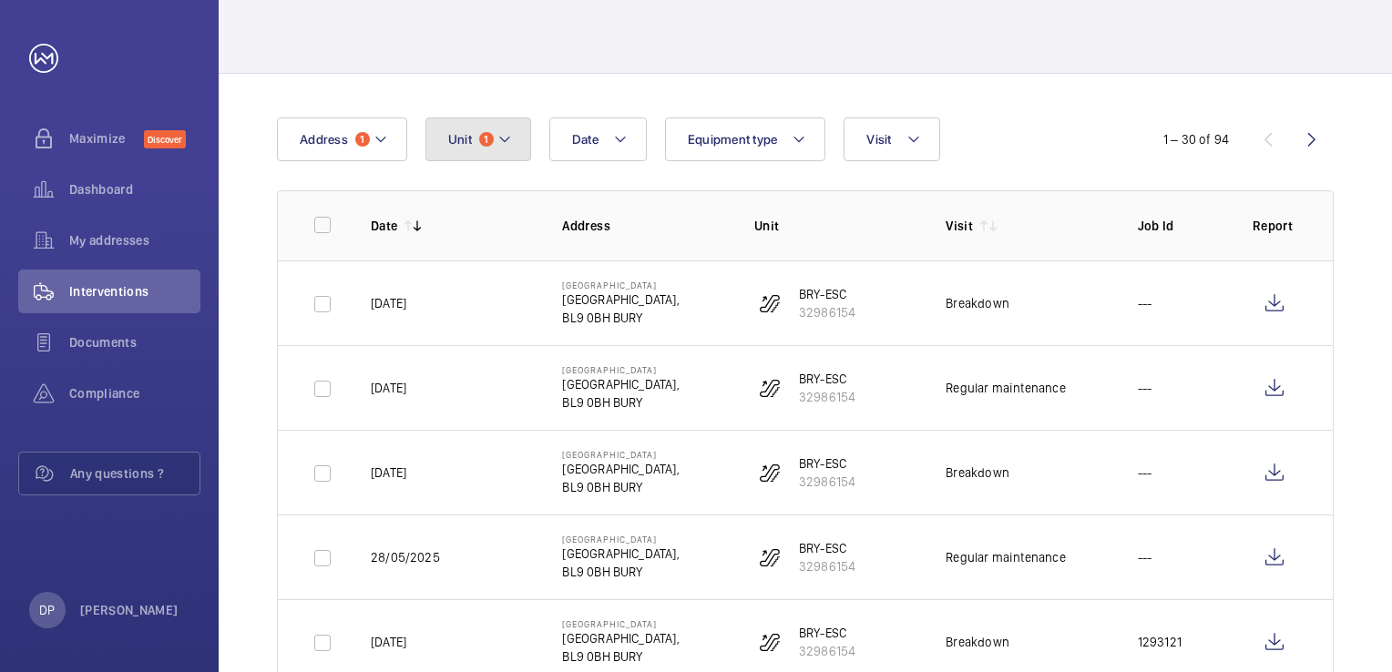
click at [497, 137] on mat-icon at bounding box center [504, 139] width 15 height 22
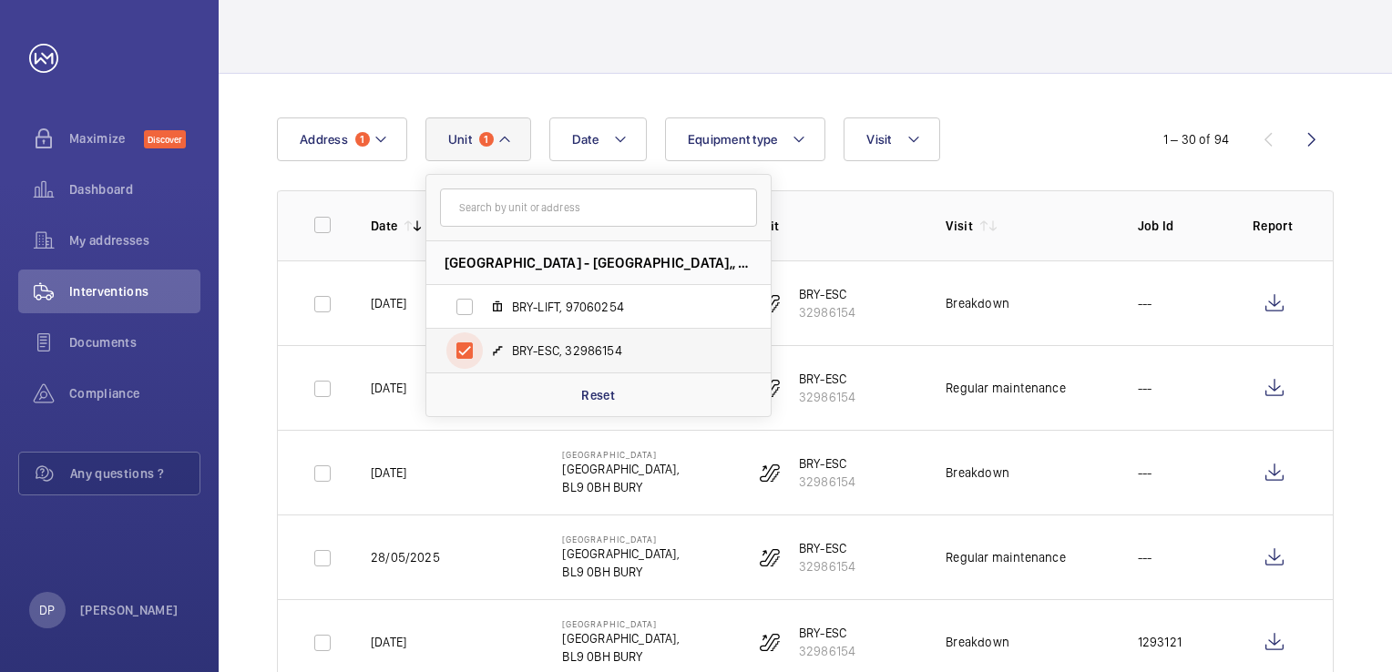
click at [469, 352] on input "BRY-ESC, 32986154" at bounding box center [464, 350] width 36 height 36
checkbox input "false"
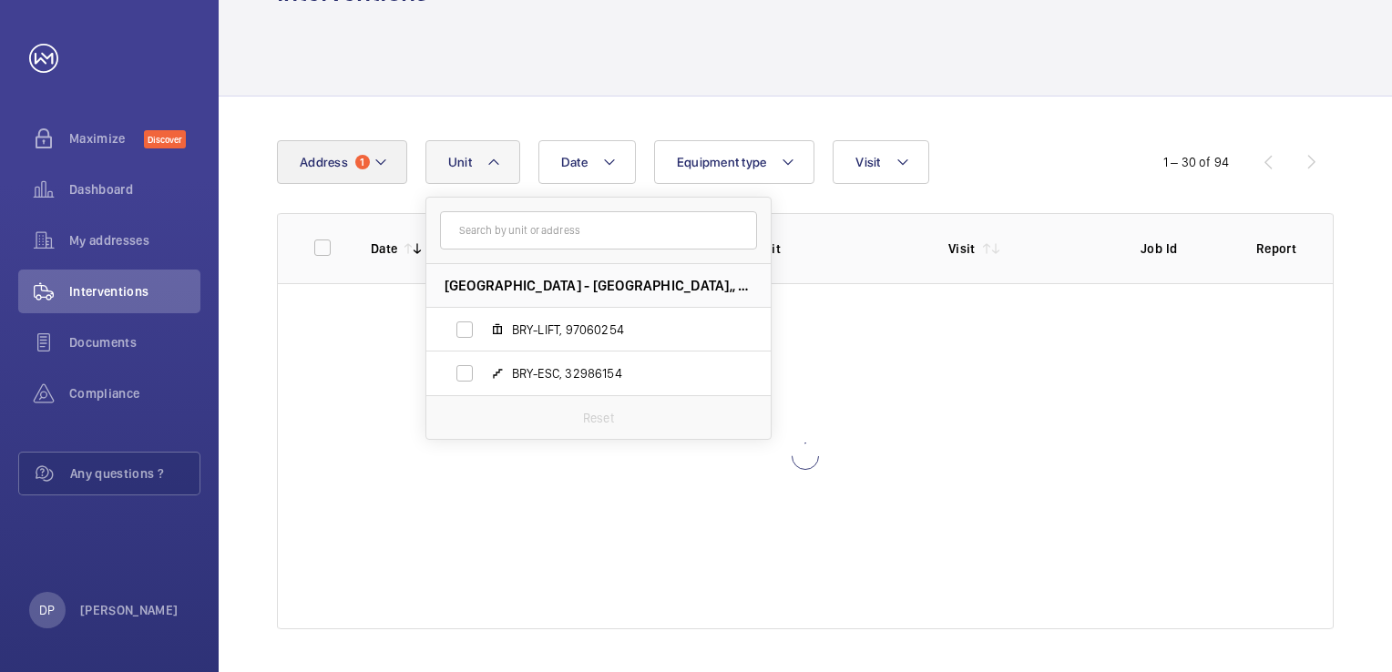
click at [394, 165] on wm-front-table "Date Address [STREET_ADDRESS]-LIFT, 97060254 BRY-ESC, 32986154 Reset Equipment …" at bounding box center [805, 384] width 1057 height 489
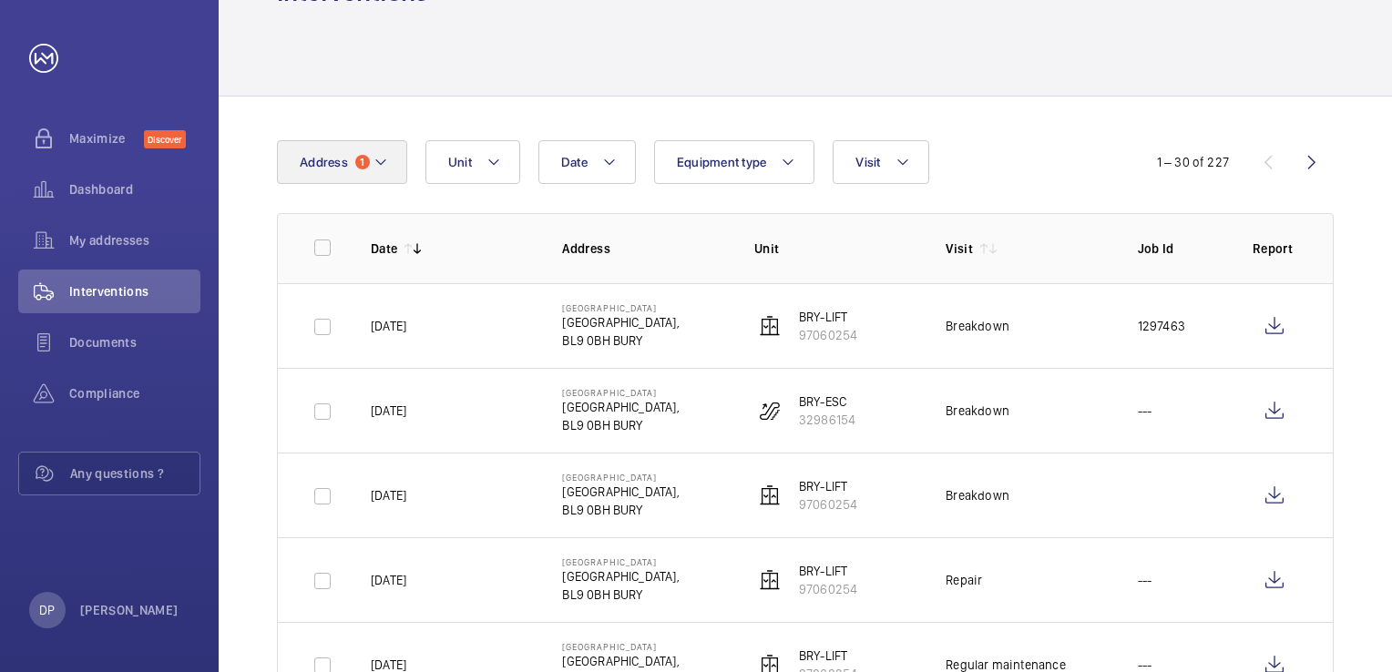
scroll to position [91, 0]
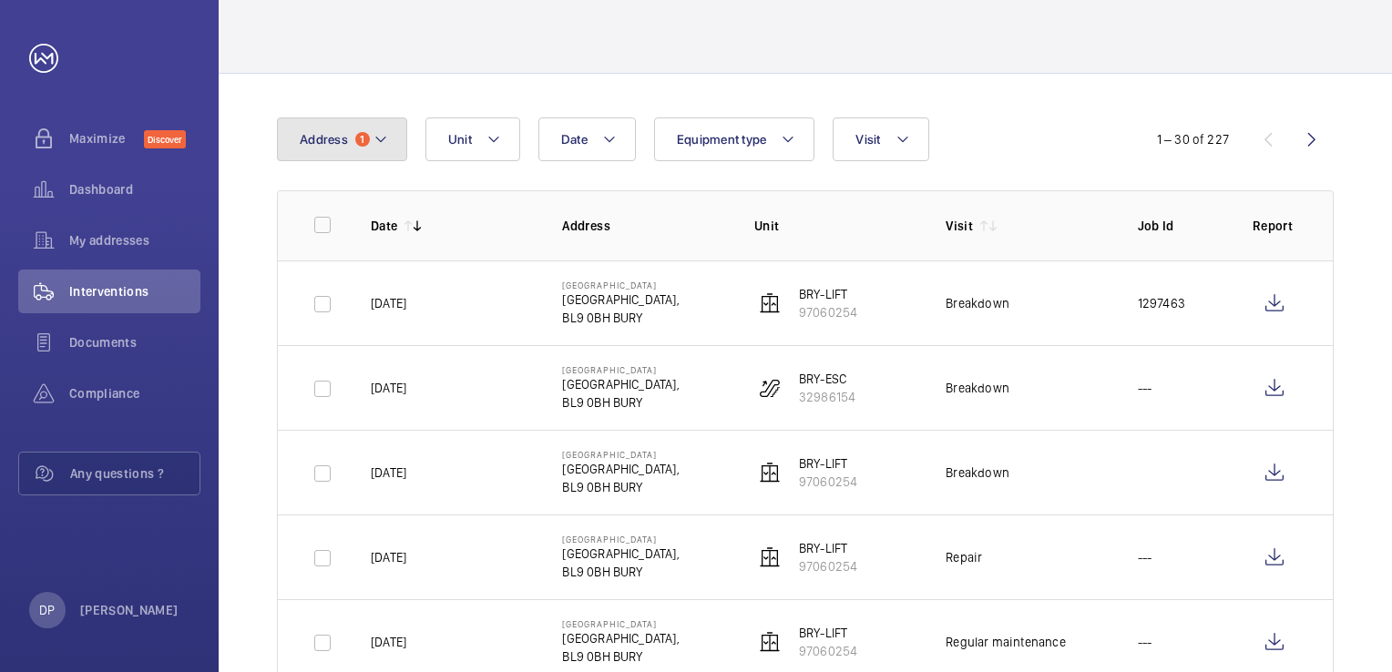
click at [361, 143] on span "1" at bounding box center [362, 139] width 15 height 15
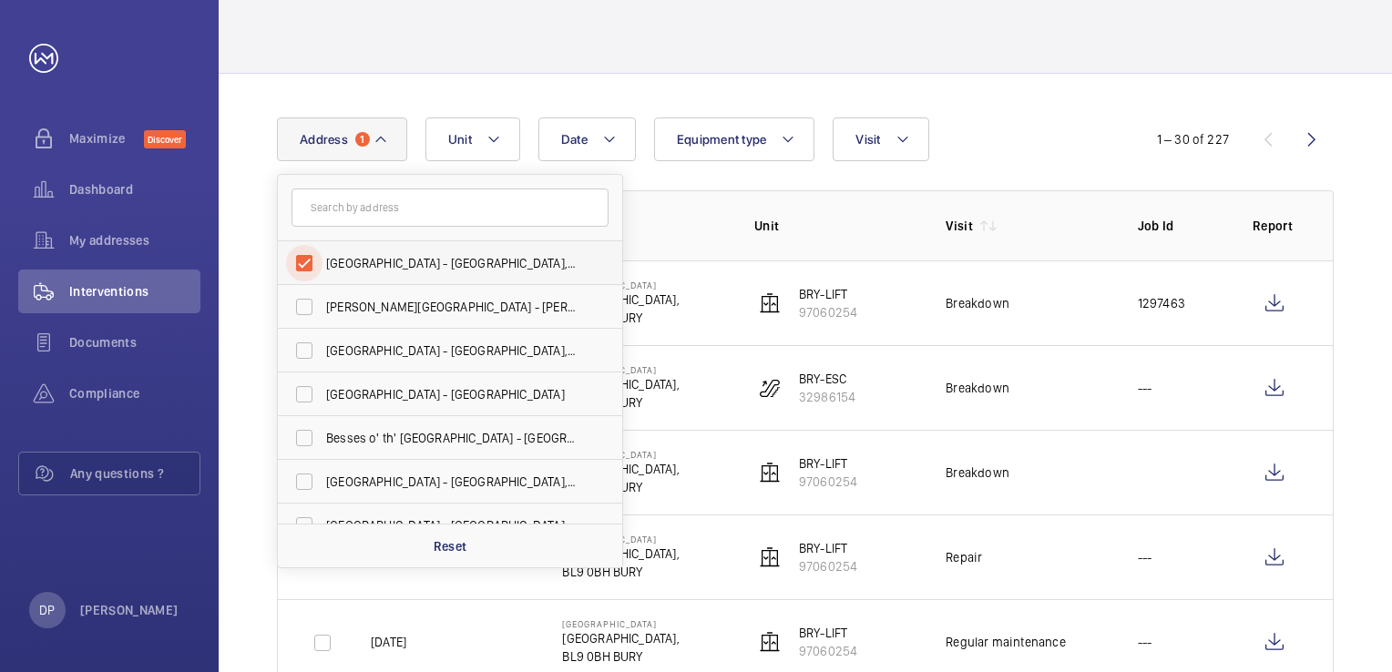
click at [314, 263] on input "[GEOGRAPHIC_DATA] - [GEOGRAPHIC_DATA],, [GEOGRAPHIC_DATA] 0BH" at bounding box center [304, 263] width 36 height 36
checkbox input "false"
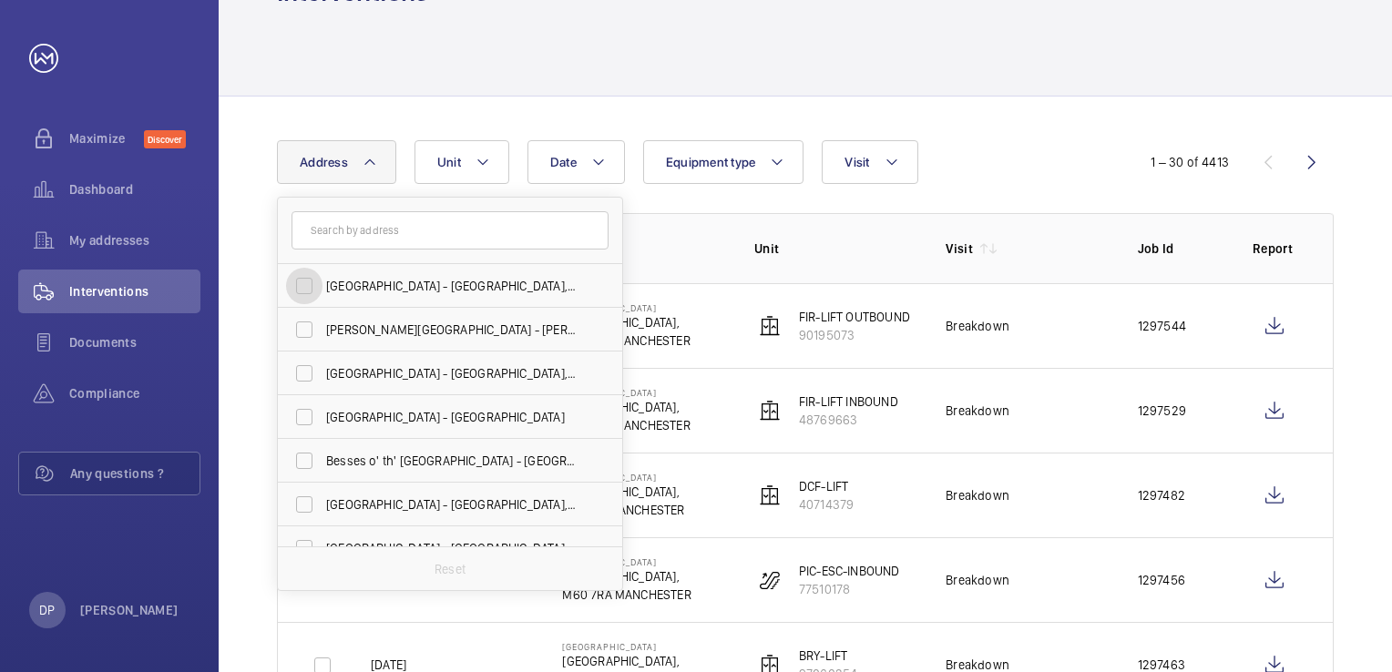
scroll to position [91, 0]
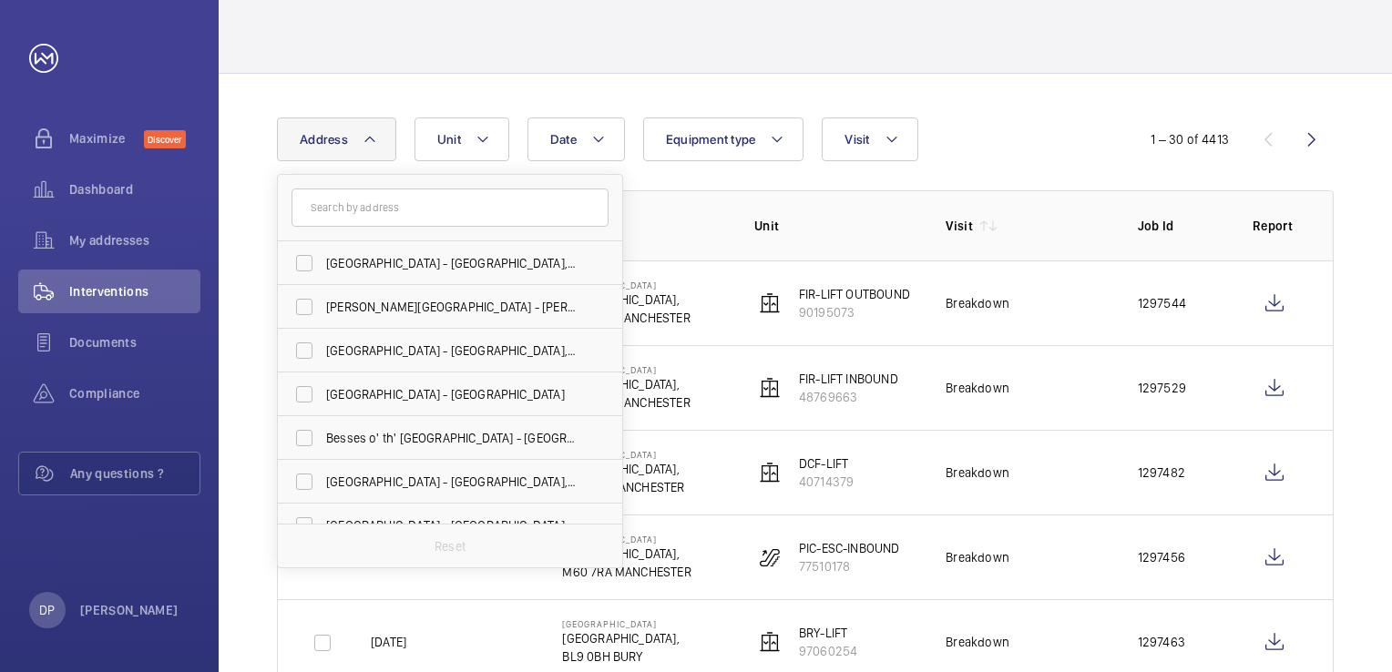
click at [342, 231] on form at bounding box center [450, 208] width 344 height 66
click at [350, 203] on input "text" at bounding box center [449, 208] width 317 height 38
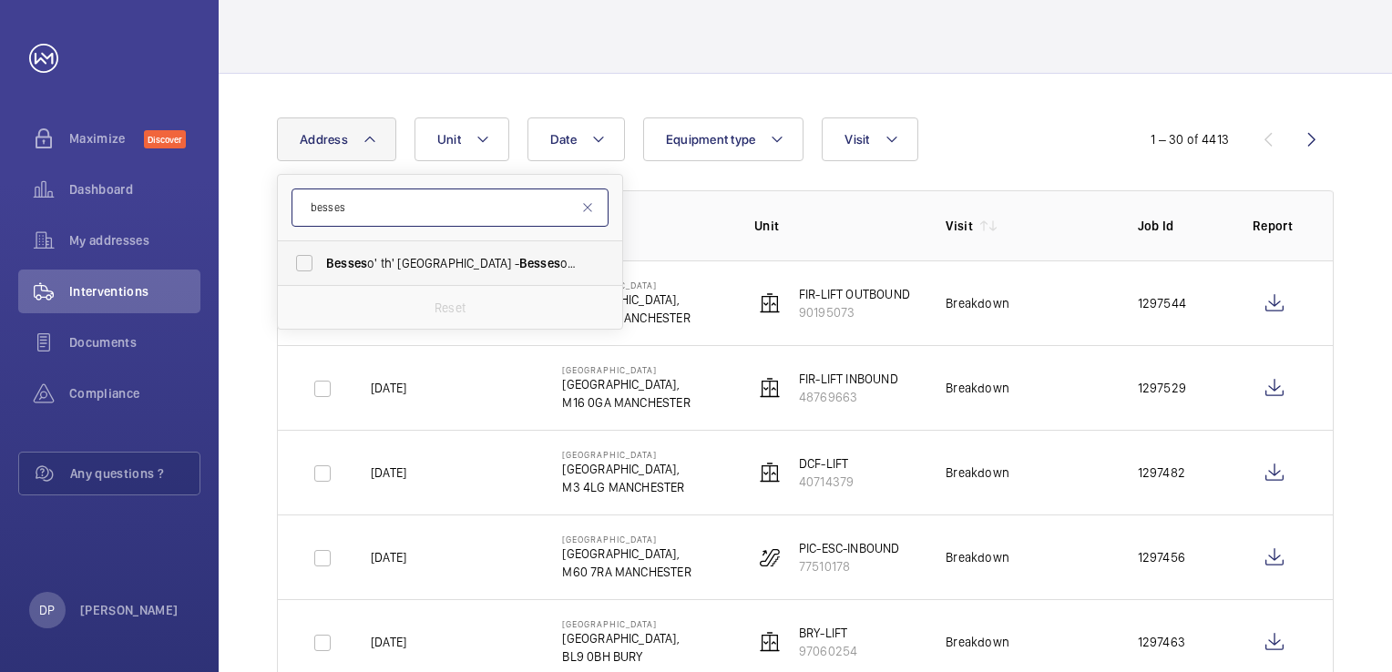
type input "besses"
click at [460, 264] on span "Besses o' th' [GEOGRAPHIC_DATA] - [GEOGRAPHIC_DATA] o' [GEOGRAPHIC_DATA],, [GEO…" at bounding box center [451, 263] width 250 height 18
click at [322, 264] on input "Besses o' th' [GEOGRAPHIC_DATA] - [GEOGRAPHIC_DATA] o' [GEOGRAPHIC_DATA],, [GEO…" at bounding box center [304, 263] width 36 height 36
checkbox input "true"
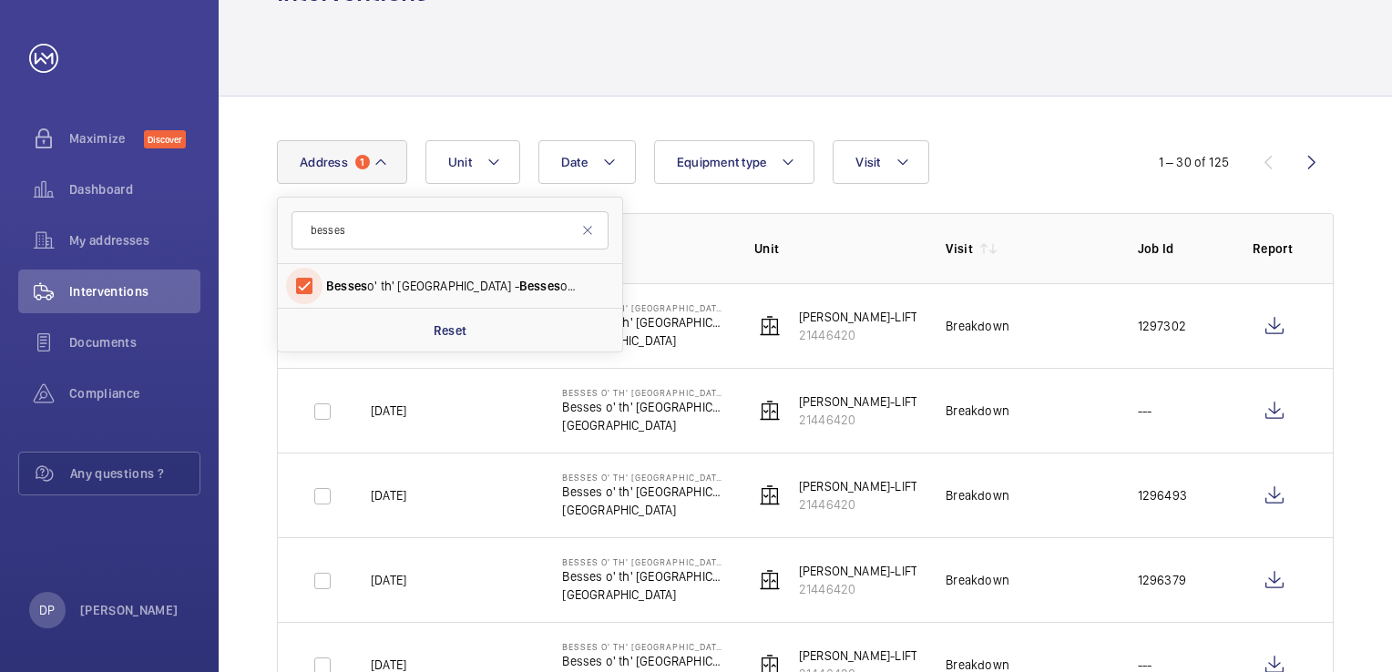
scroll to position [91, 0]
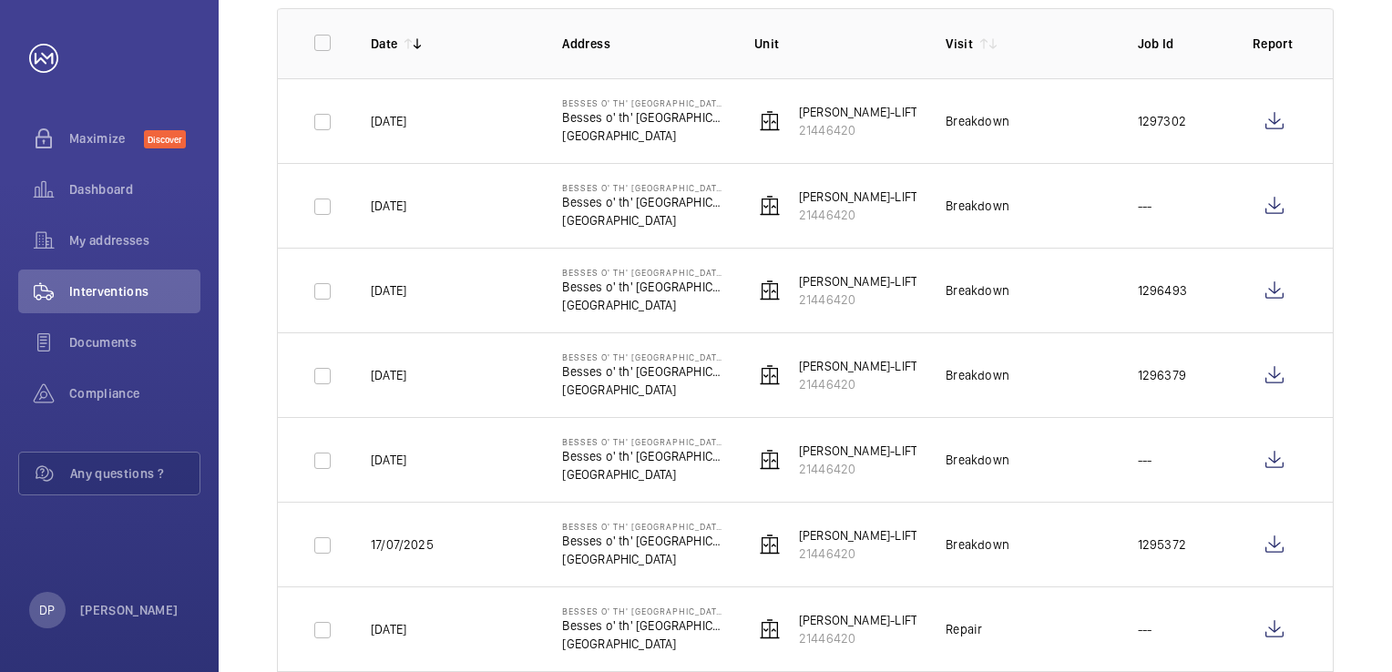
scroll to position [0, 0]
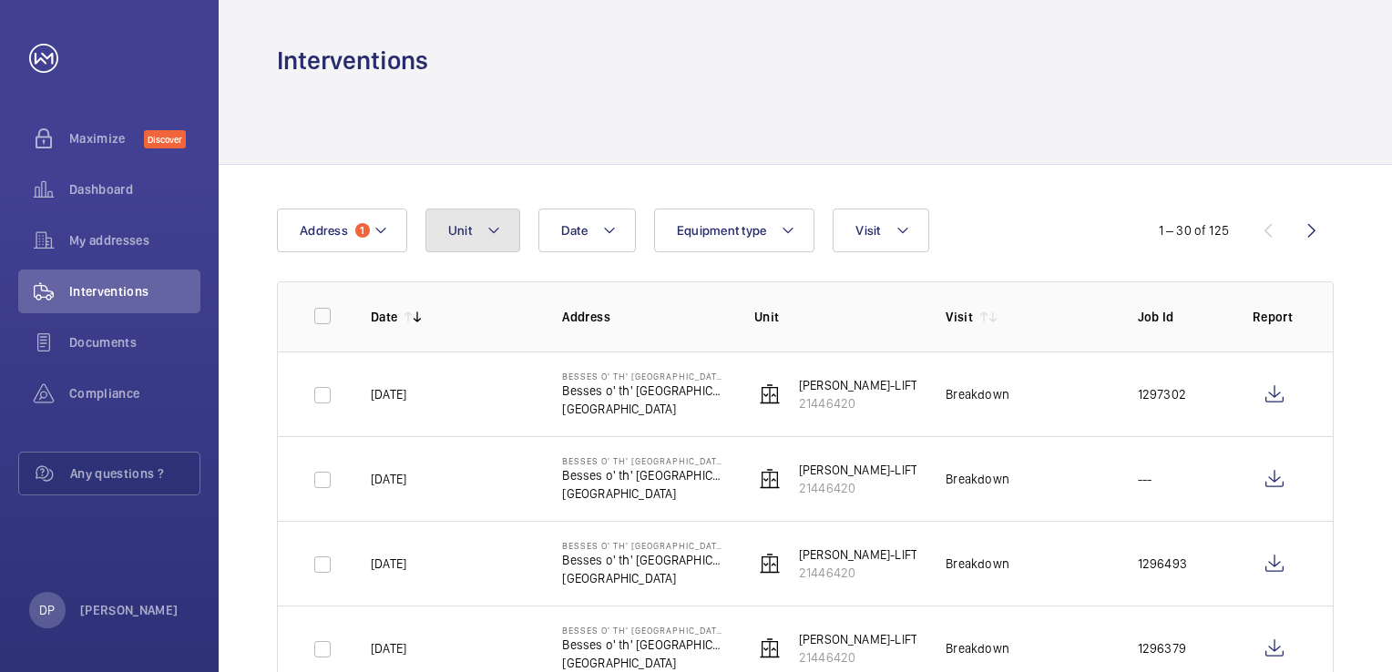
click at [493, 227] on mat-icon at bounding box center [493, 231] width 15 height 22
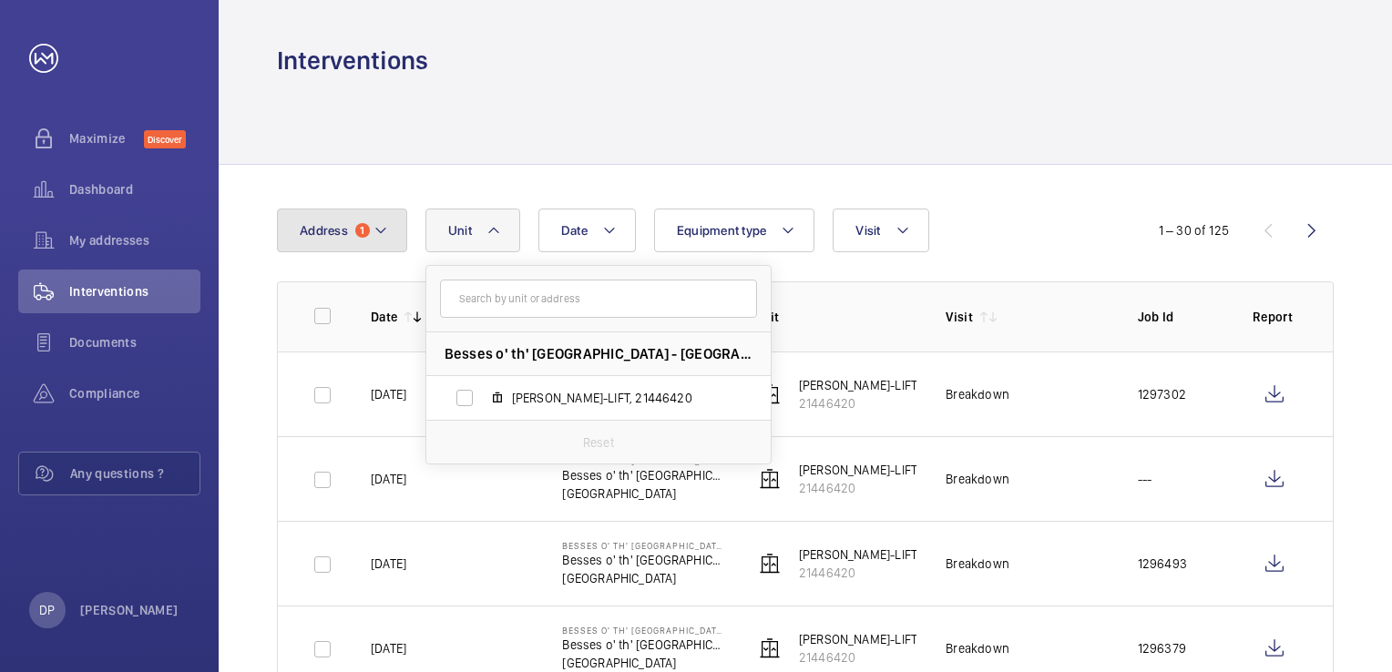
click at [378, 238] on mat-icon at bounding box center [380, 231] width 15 height 22
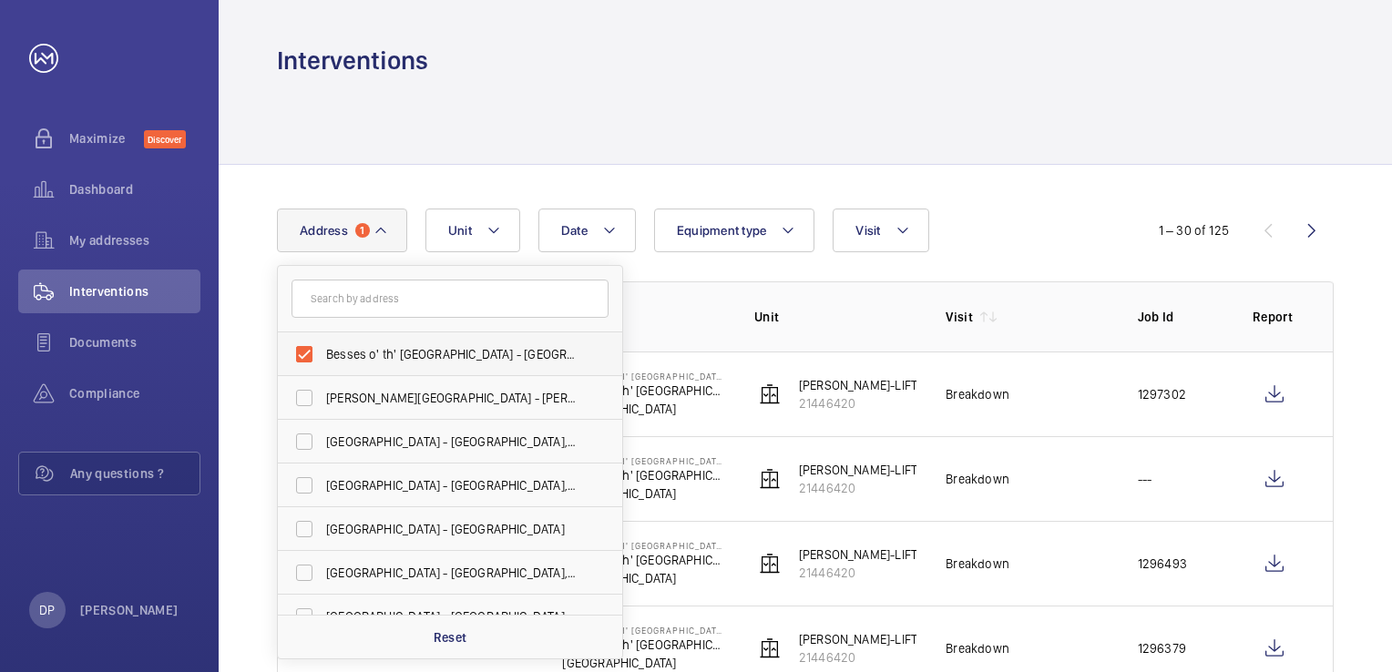
drag, startPoint x: 376, startPoint y: 355, endPoint x: 377, endPoint y: 346, distance: 9.2
click at [376, 356] on span "Besses o' th' [GEOGRAPHIC_DATA] - [GEOGRAPHIC_DATA] o' [GEOGRAPHIC_DATA],, [GEO…" at bounding box center [451, 354] width 250 height 18
click at [322, 356] on input "Besses o' th' [GEOGRAPHIC_DATA] - [GEOGRAPHIC_DATA] o' [GEOGRAPHIC_DATA],, [GEO…" at bounding box center [304, 354] width 36 height 36
checkbox input "false"
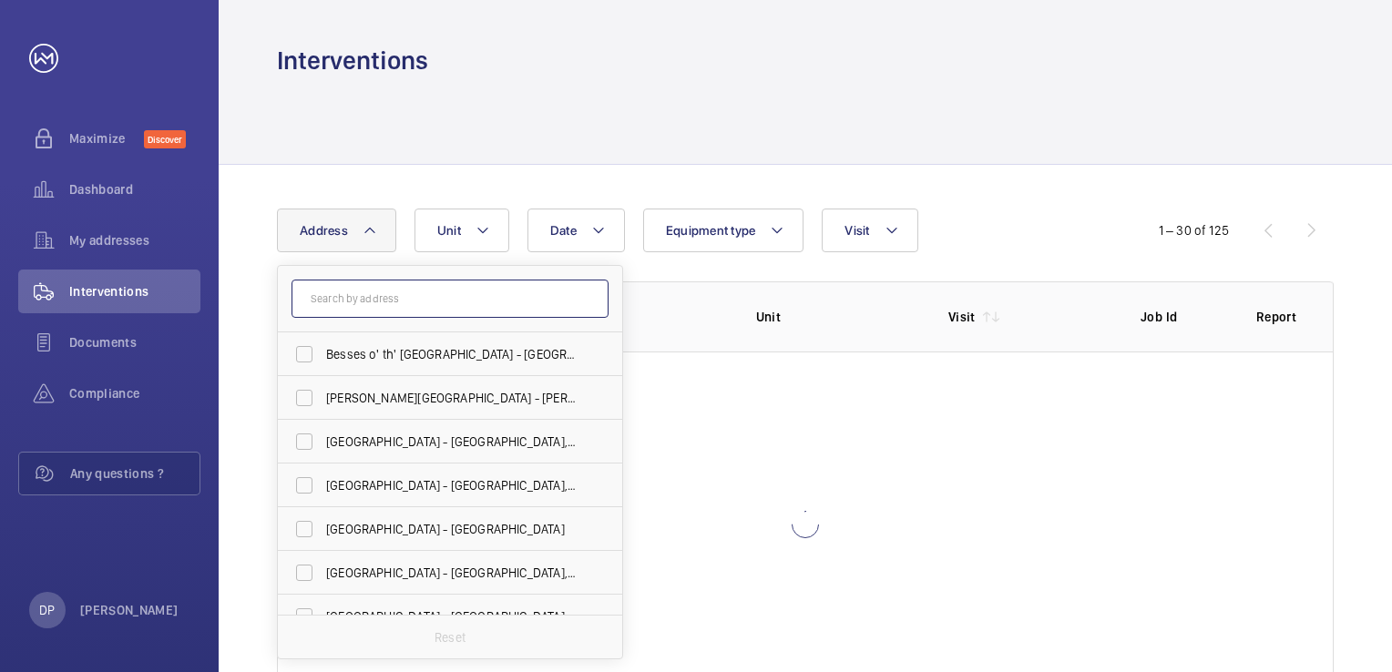
click at [376, 304] on input "text" at bounding box center [449, 299] width 317 height 38
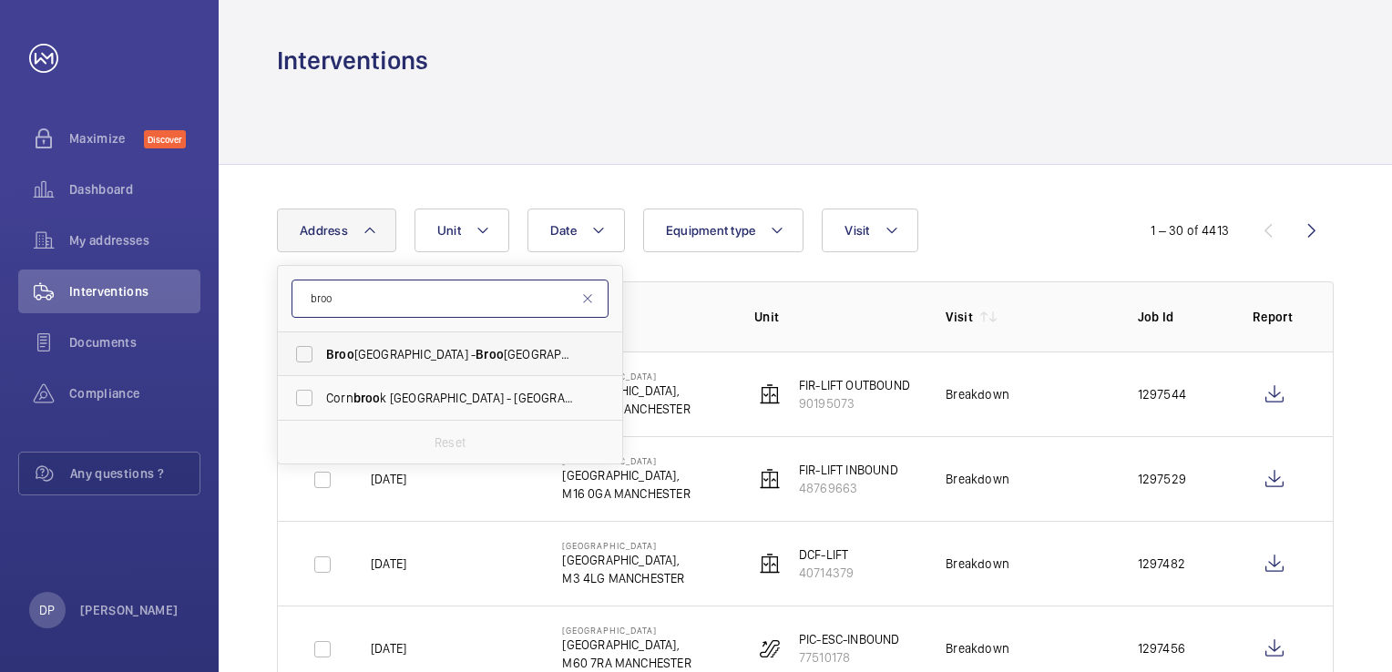
type input "broo"
click at [439, 352] on span "Broo klands Railway Station - [GEOGRAPHIC_DATA],, SALE M33 3SD" at bounding box center [451, 354] width 250 height 18
click at [322, 352] on input "Broo klands Railway Station - [GEOGRAPHIC_DATA],, SALE M33 3SD" at bounding box center [304, 354] width 36 height 36
checkbox input "true"
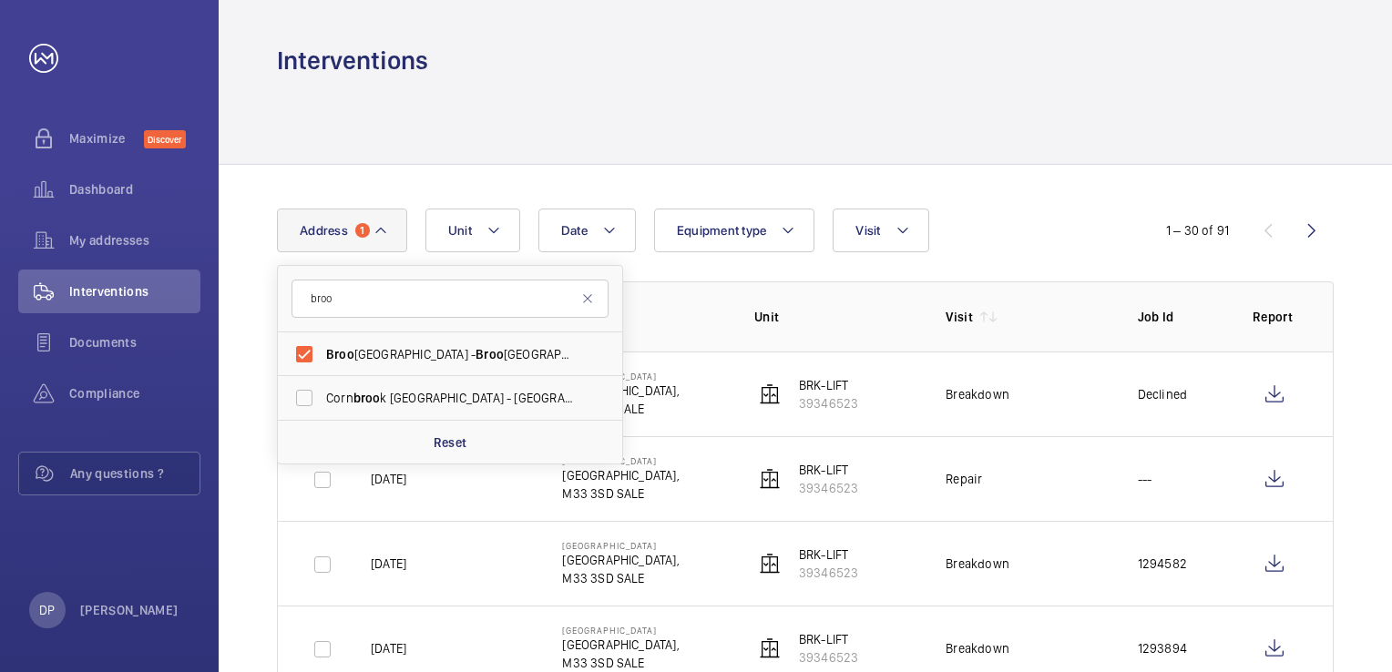
click at [1018, 141] on div at bounding box center [805, 120] width 1057 height 87
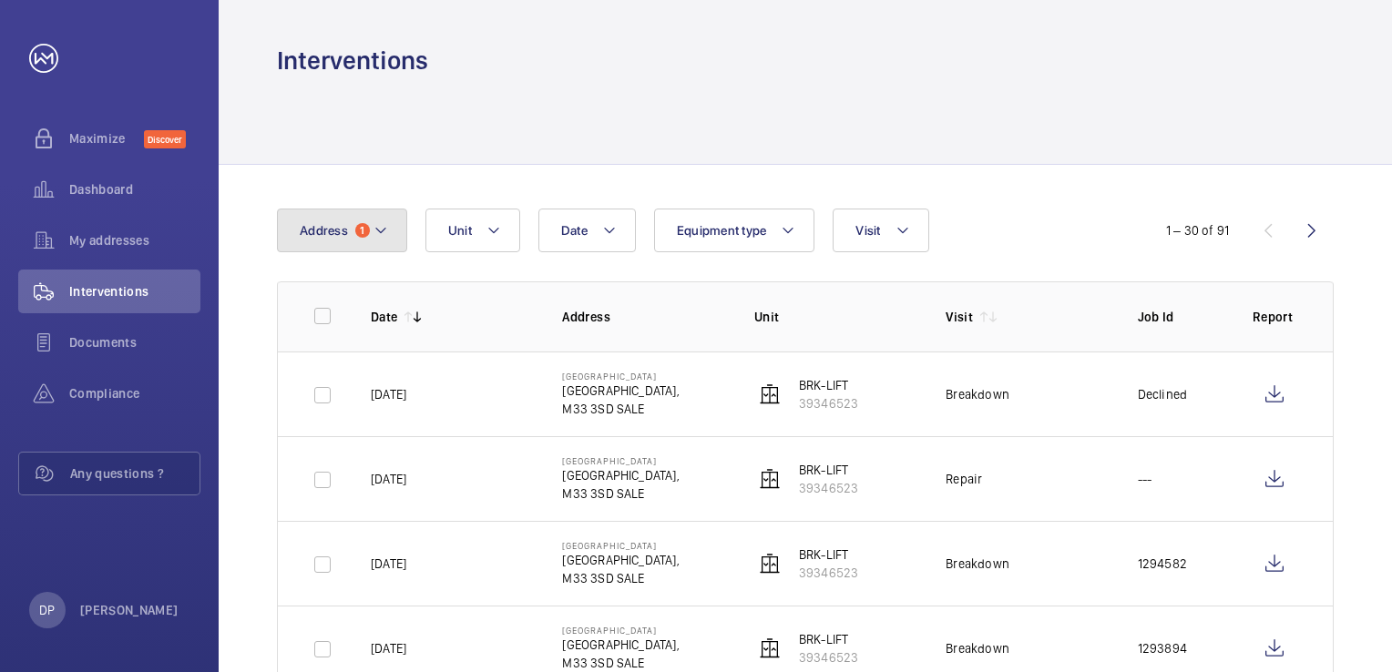
click at [376, 228] on mat-icon at bounding box center [380, 231] width 15 height 22
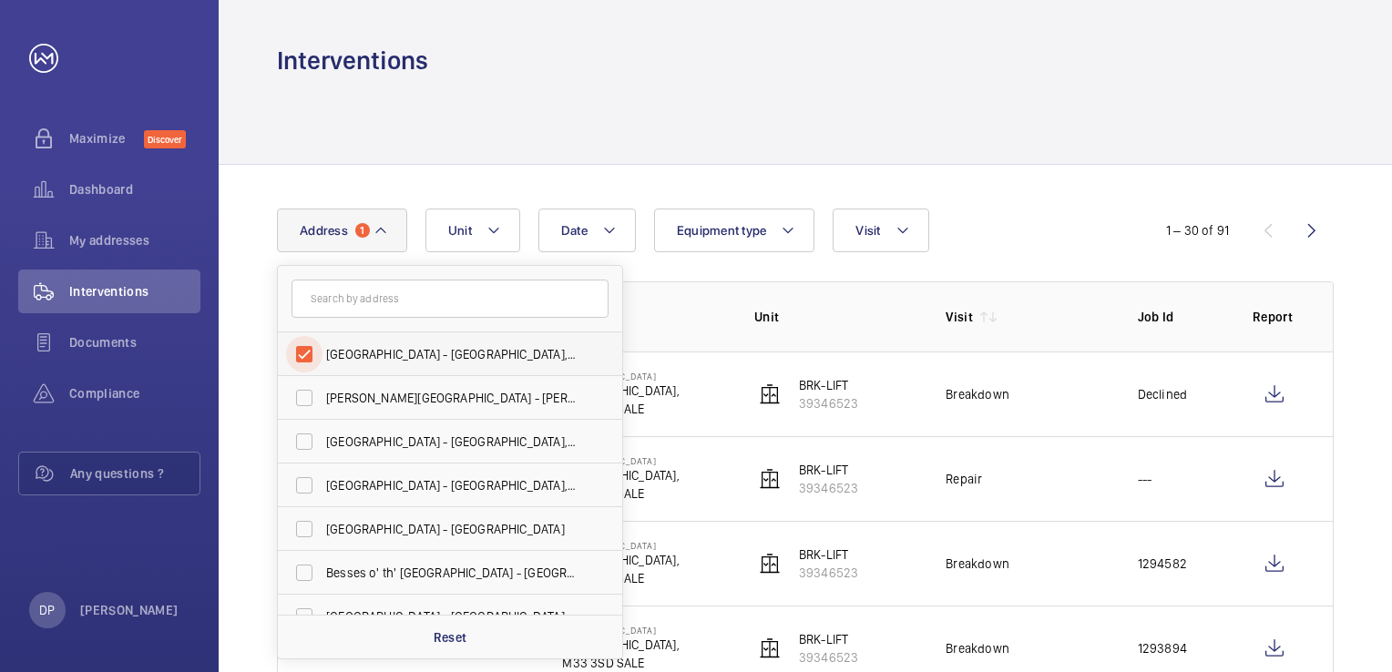
click at [304, 354] on input "[GEOGRAPHIC_DATA] - [GEOGRAPHIC_DATA],, SALE M33 3SD" at bounding box center [304, 354] width 36 height 36
checkbox input "false"
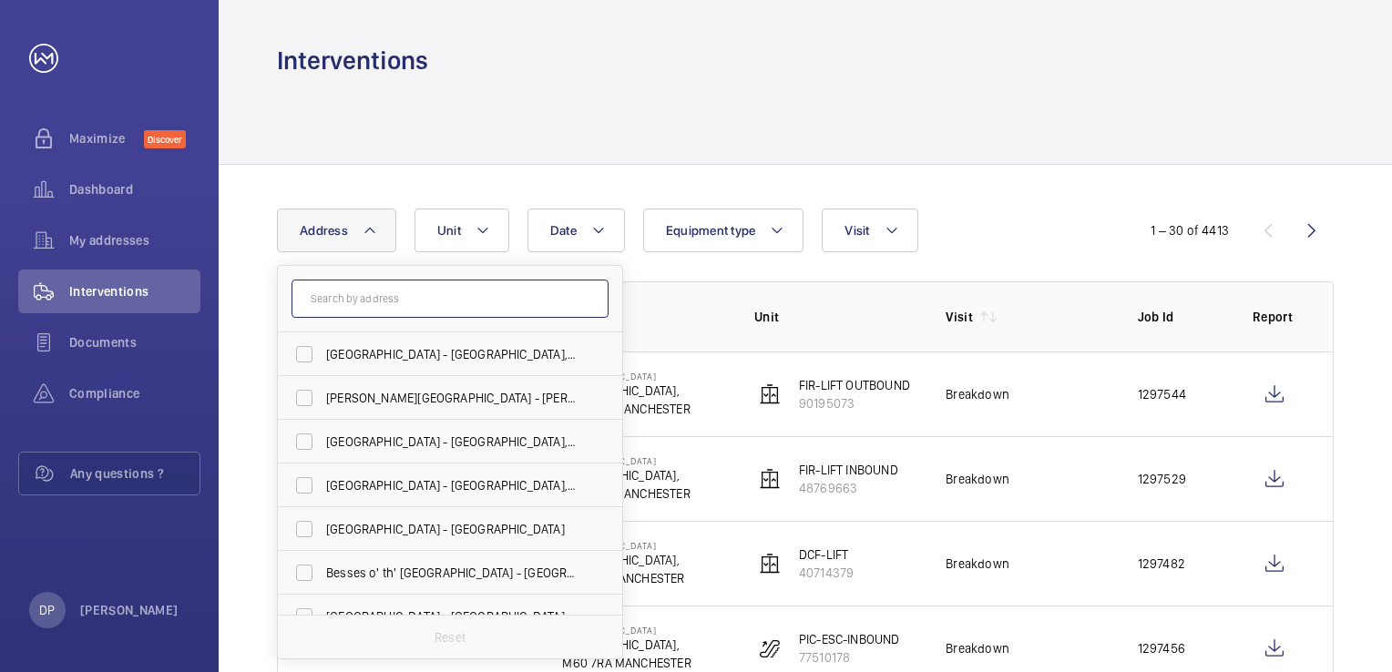
click at [368, 297] on input "text" at bounding box center [449, 299] width 317 height 38
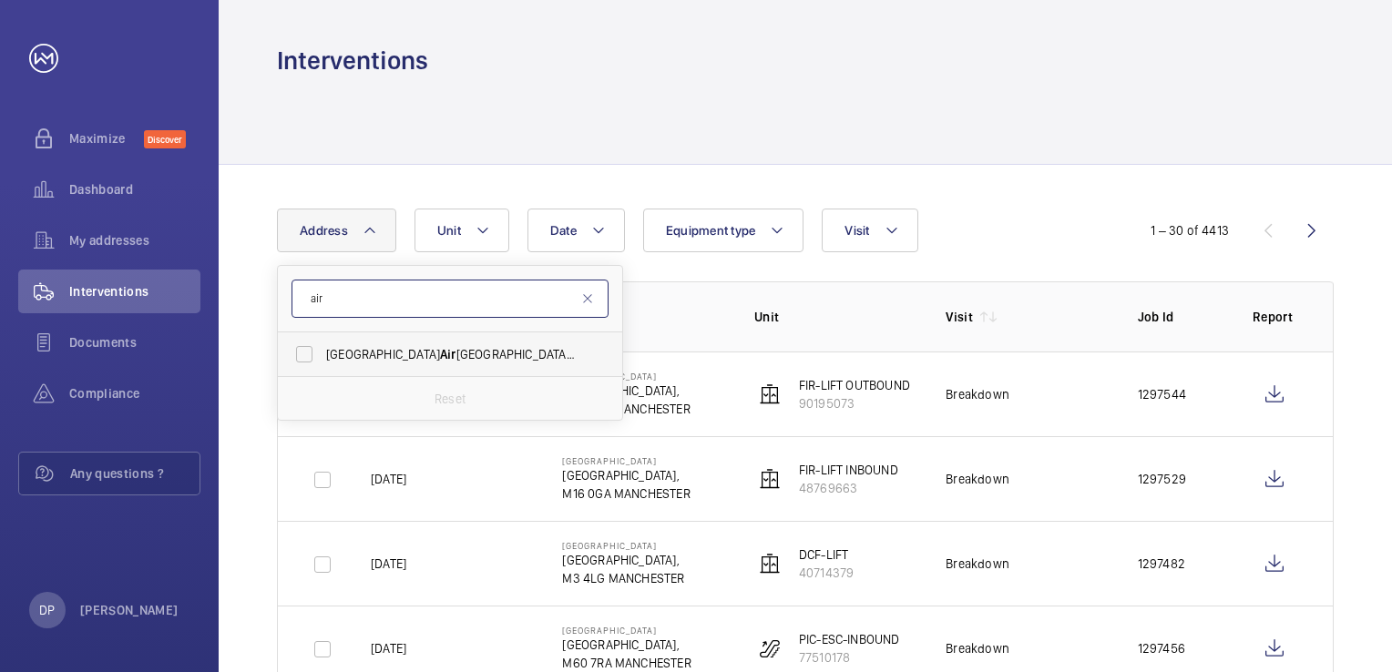
type input "air"
click at [417, 355] on span "[GEOGRAPHIC_DATA] - [GEOGRAPHIC_DATA],, [GEOGRAPHIC_DATA]" at bounding box center [451, 354] width 250 height 18
click at [322, 355] on input "[GEOGRAPHIC_DATA] - [GEOGRAPHIC_DATA],, [GEOGRAPHIC_DATA]" at bounding box center [304, 354] width 36 height 36
checkbox input "true"
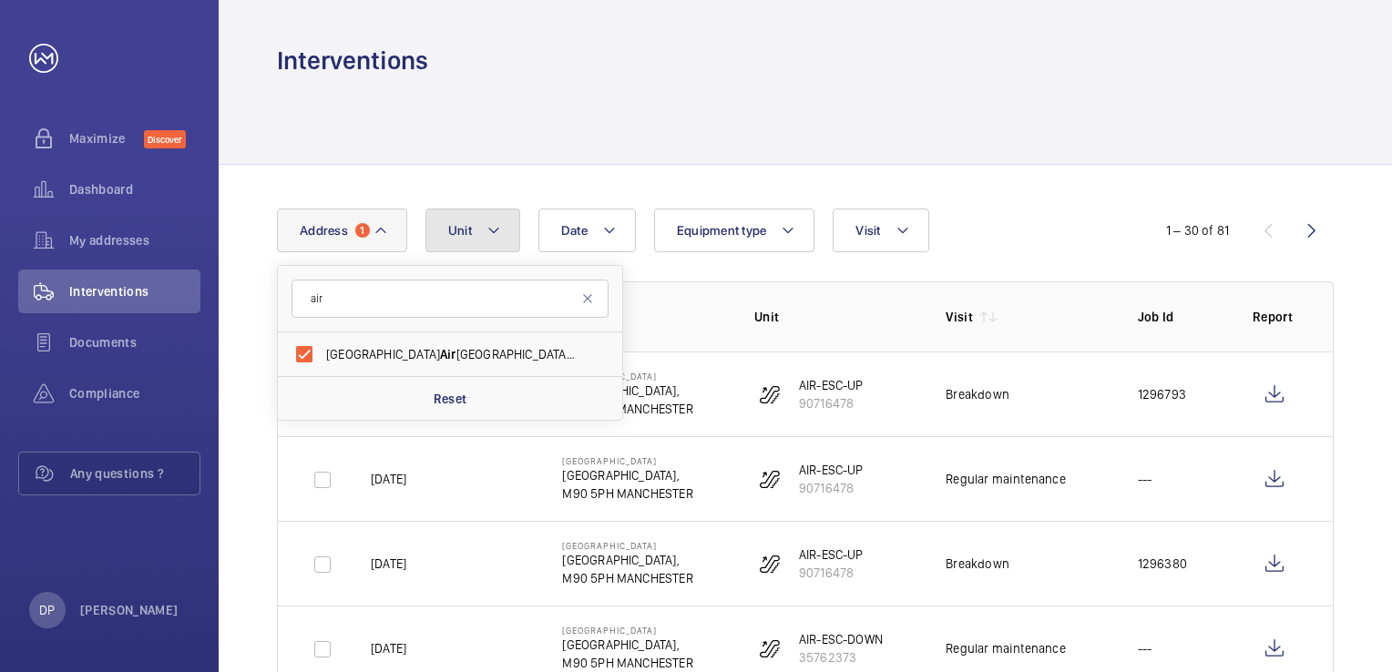
click at [500, 231] on button "Unit" at bounding box center [472, 231] width 95 height 44
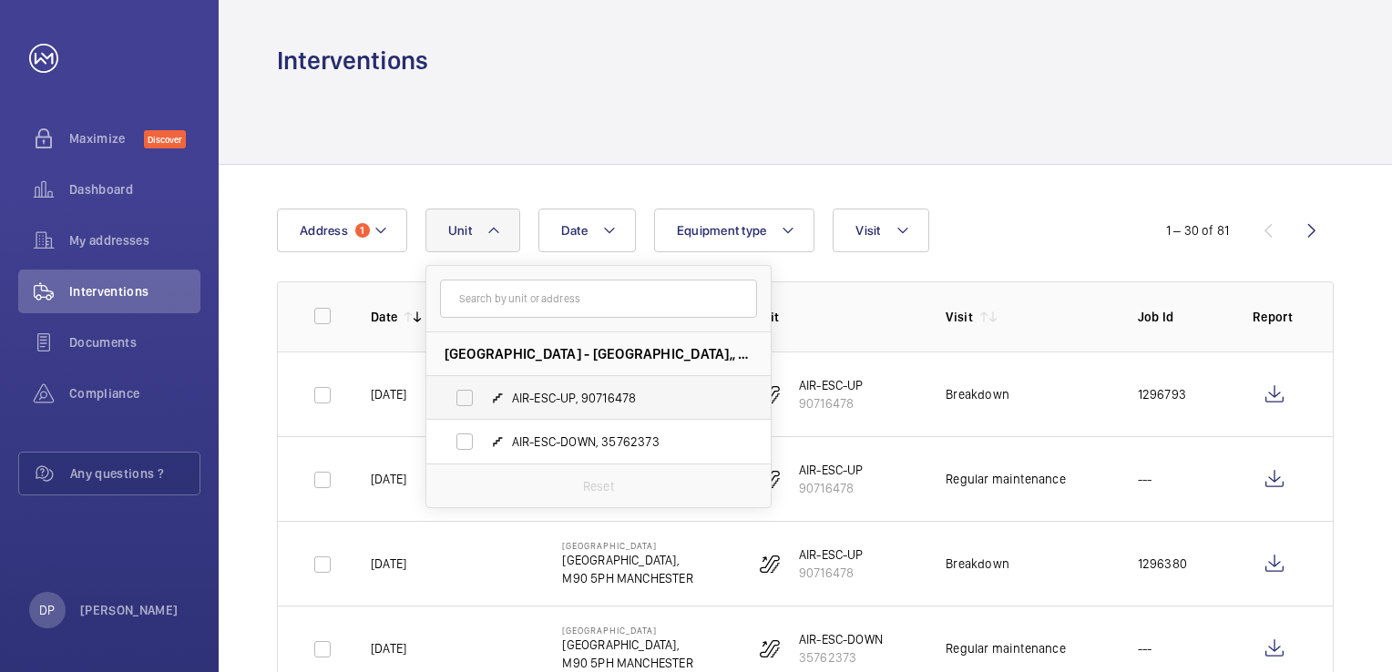
click at [555, 404] on span "AIR-ESC-UP, 90716478" at bounding box center [617, 398] width 211 height 18
click at [483, 404] on input "AIR-ESC-UP, 90716478" at bounding box center [464, 398] width 36 height 36
checkbox input "true"
click at [1150, 231] on div "1 – 30 of 42" at bounding box center [1199, 230] width 117 height 18
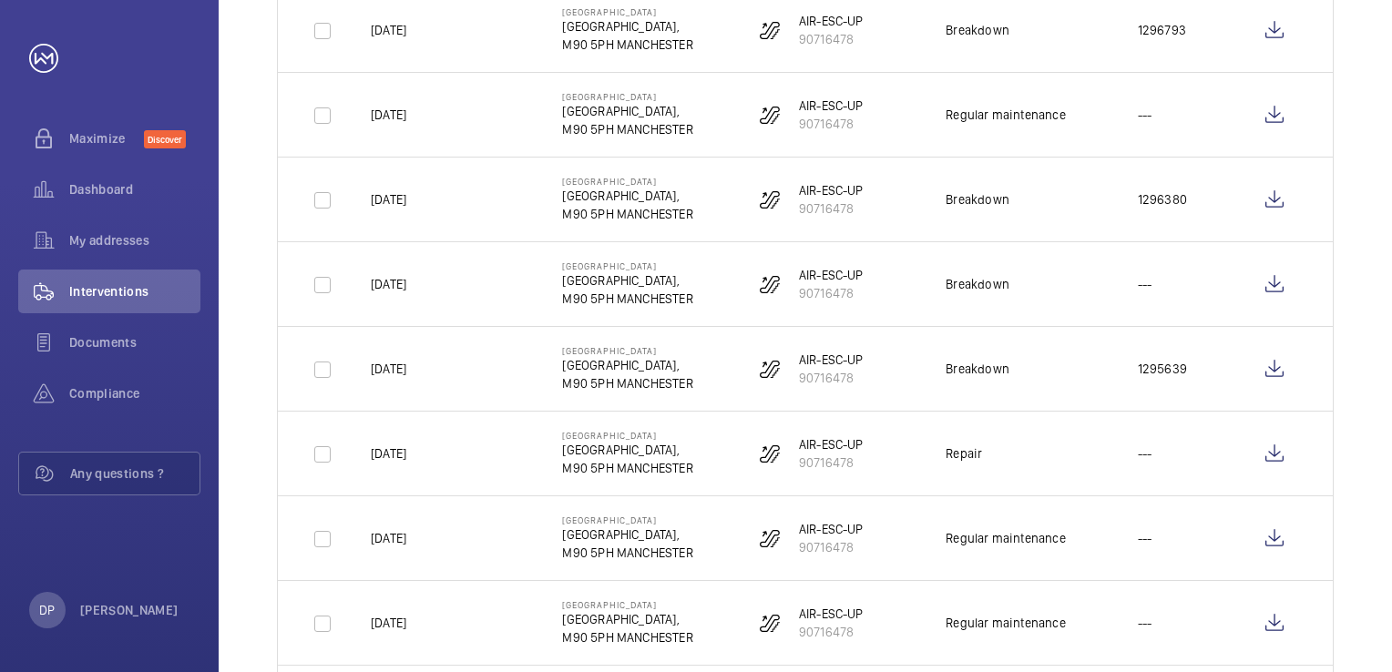
scroll to position [91, 0]
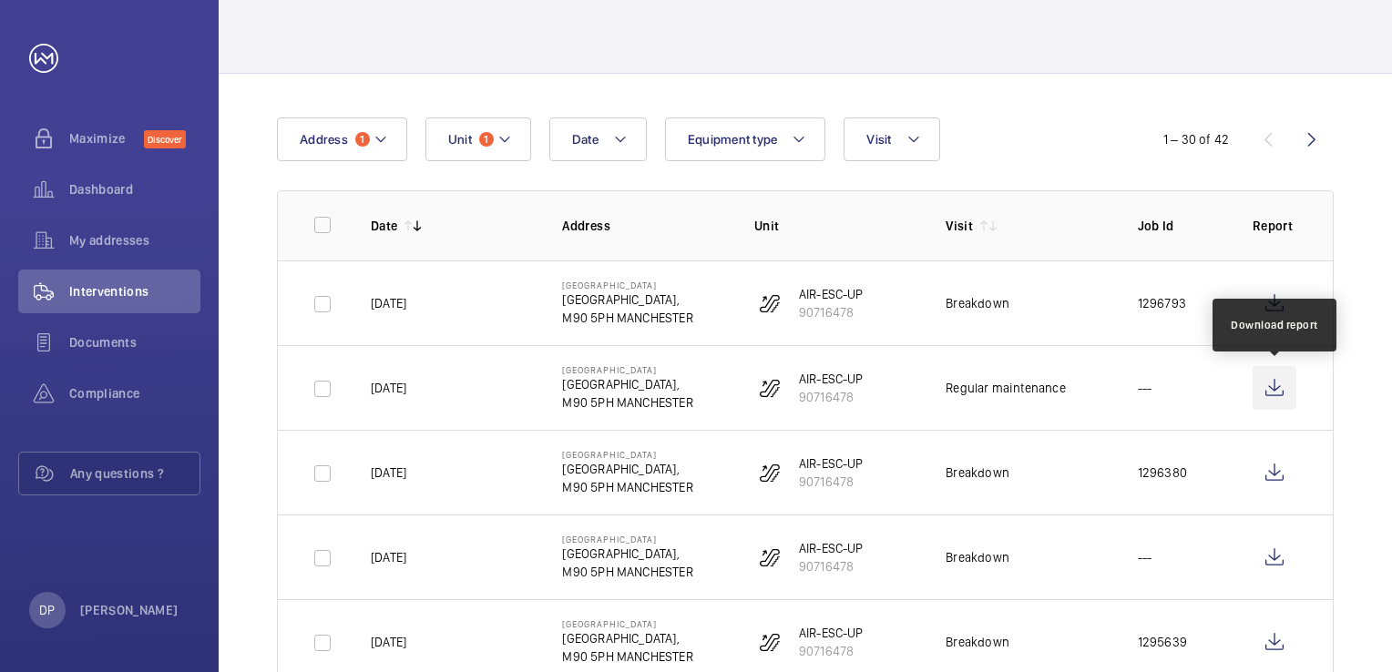
click at [1278, 388] on wm-front-icon-button at bounding box center [1274, 388] width 44 height 44
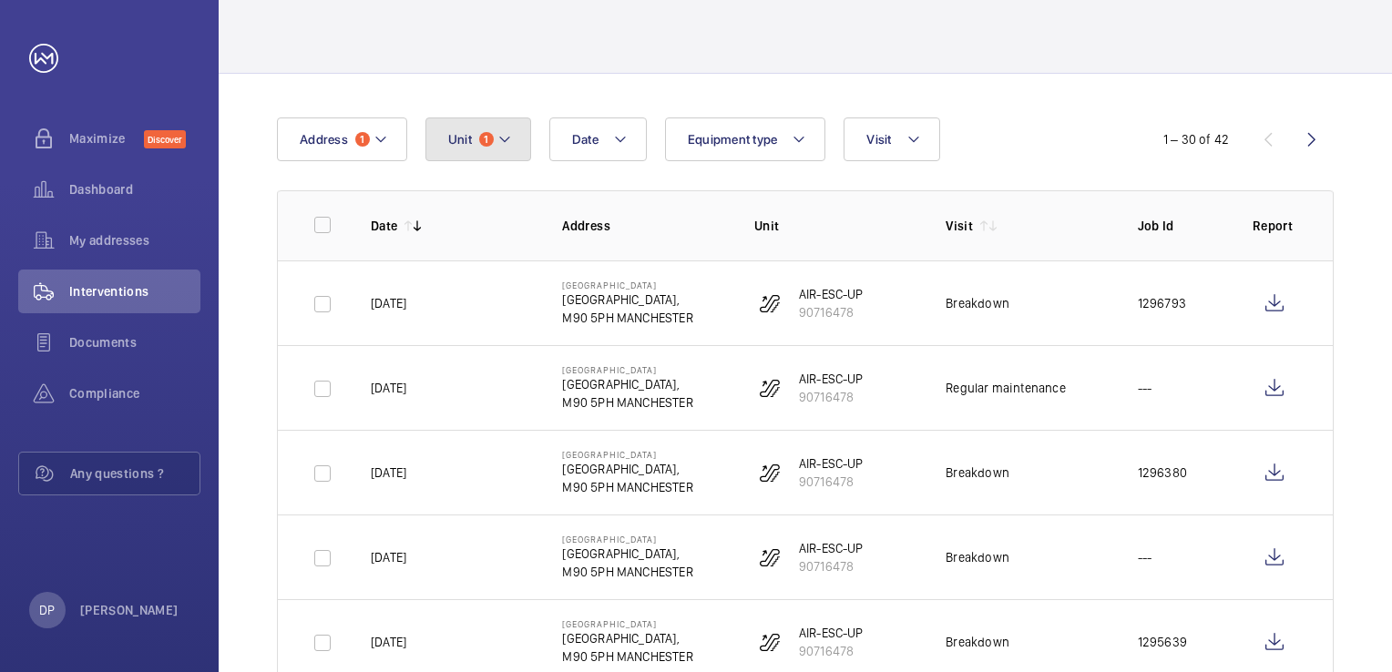
click at [503, 143] on mat-icon at bounding box center [504, 139] width 15 height 22
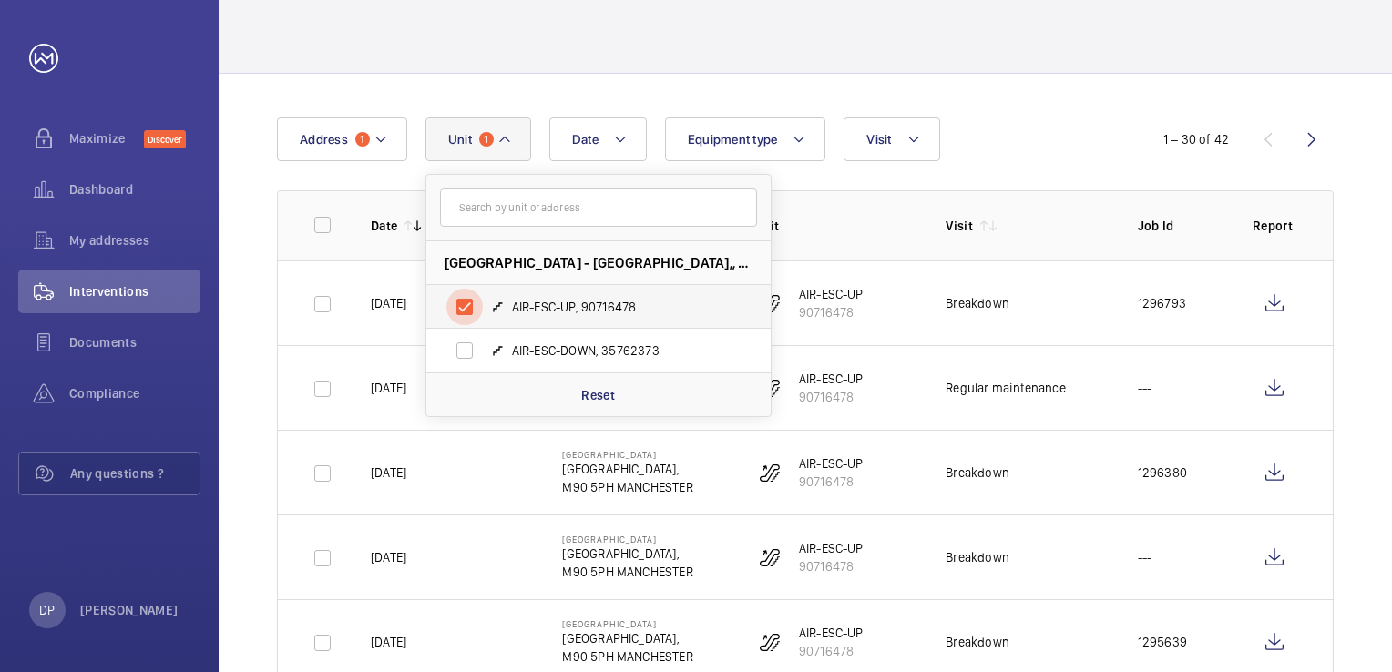
click at [462, 305] on input "AIR-ESC-UP, 90716478" at bounding box center [464, 307] width 36 height 36
checkbox input "false"
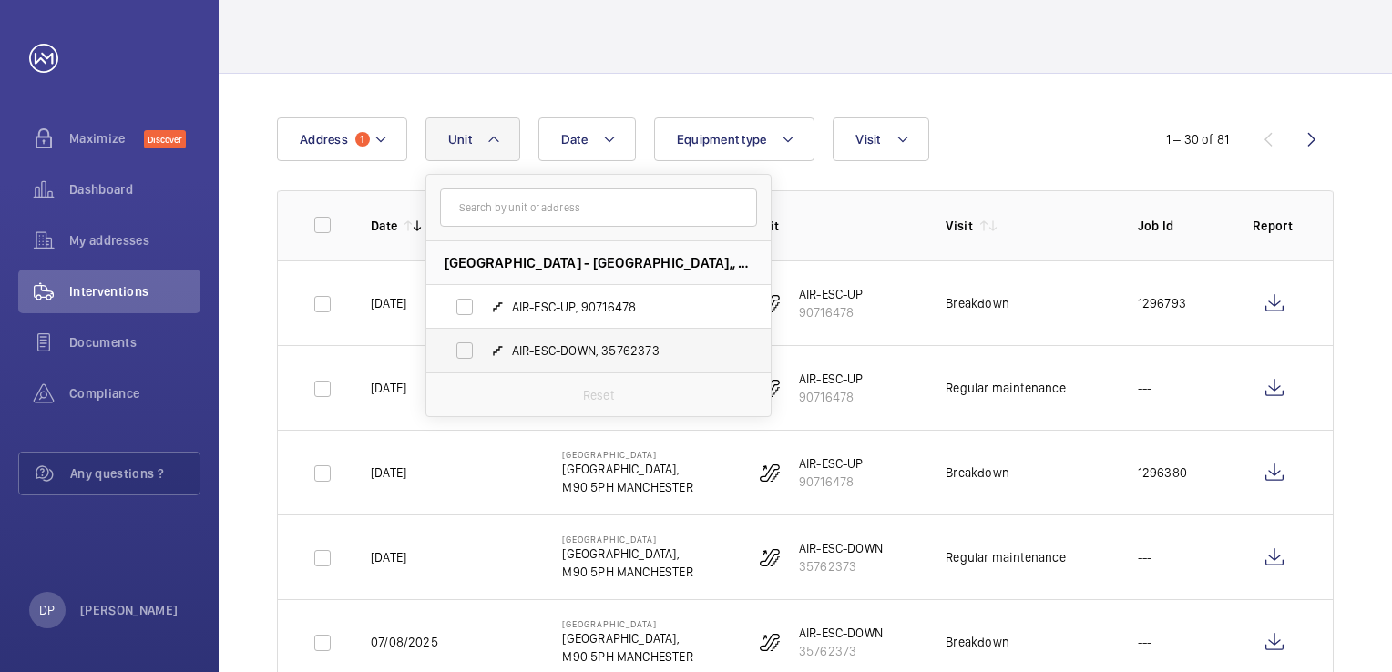
click at [468, 369] on label "AIR-ESC-DOWN, 35762373" at bounding box center [583, 351] width 315 height 44
click at [468, 369] on input "AIR-ESC-DOWN, 35762373" at bounding box center [464, 350] width 36 height 36
checkbox input "true"
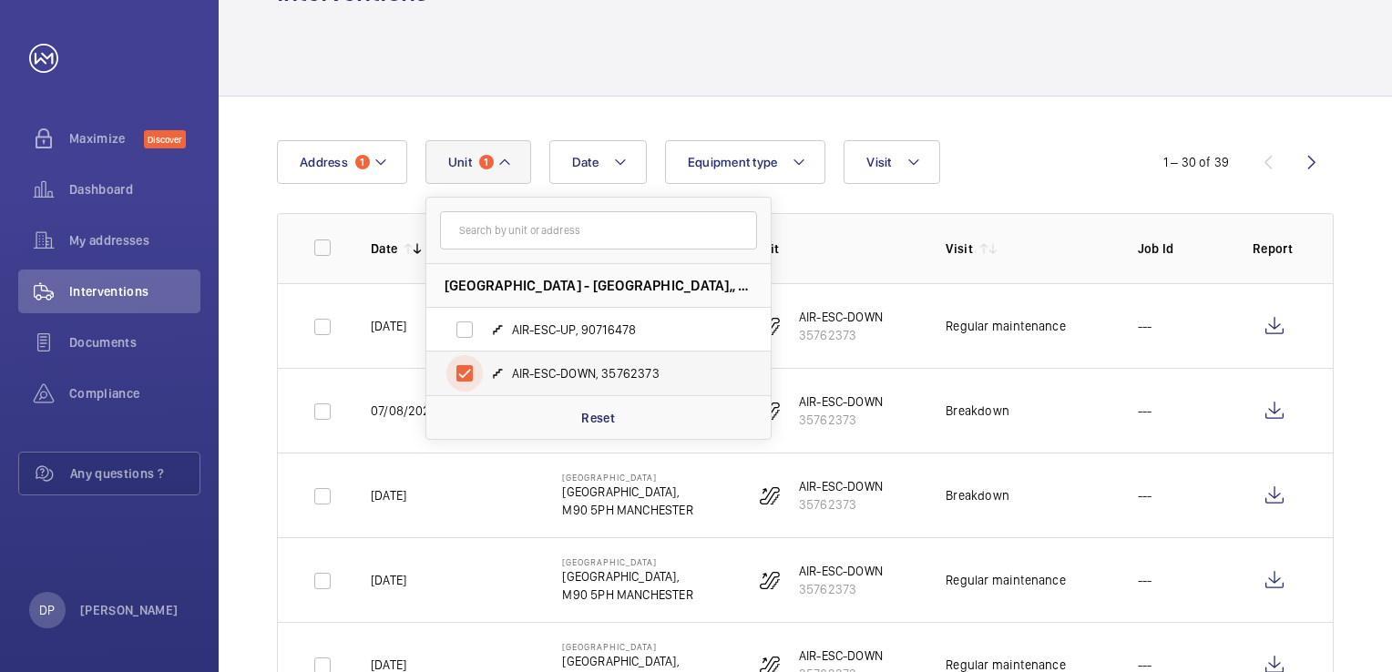
scroll to position [91, 0]
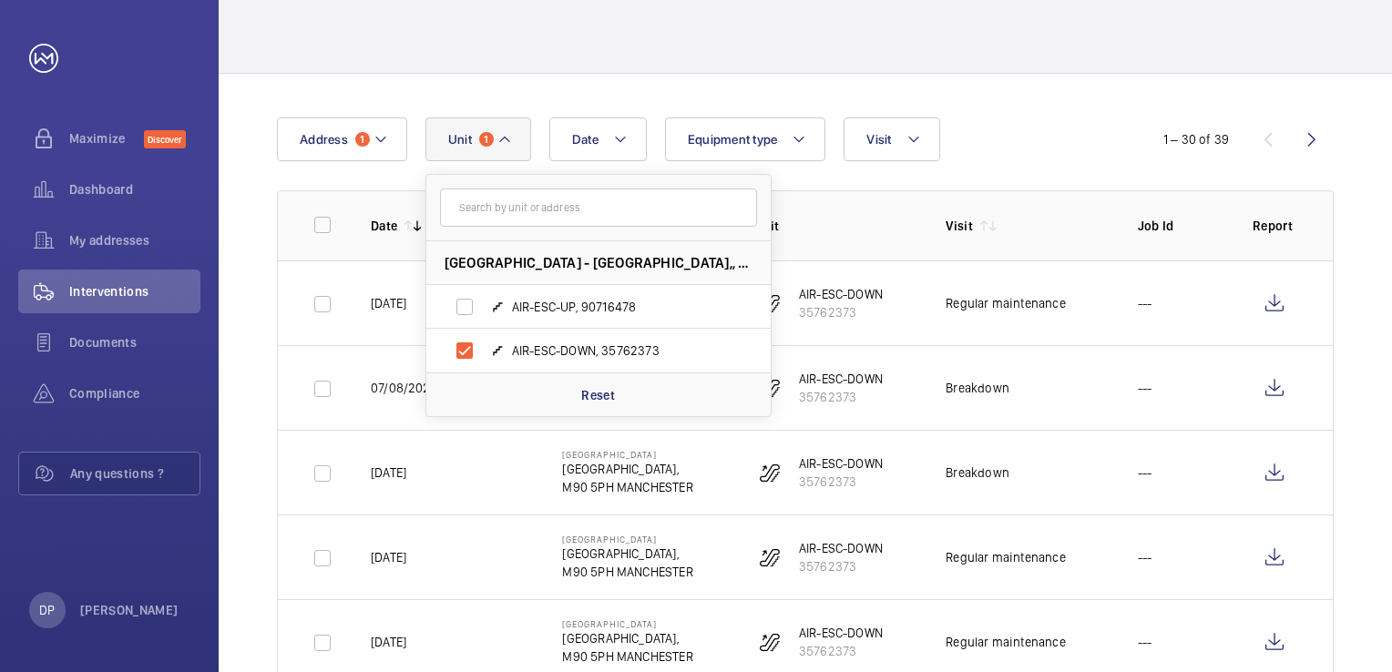
click at [1069, 118] on div "Date Address [GEOGRAPHIC_DATA] - [GEOGRAPHIC_DATA] AIR-ESC-UP, 90716478 AIR-ESC…" at bounding box center [696, 140] width 838 height 44
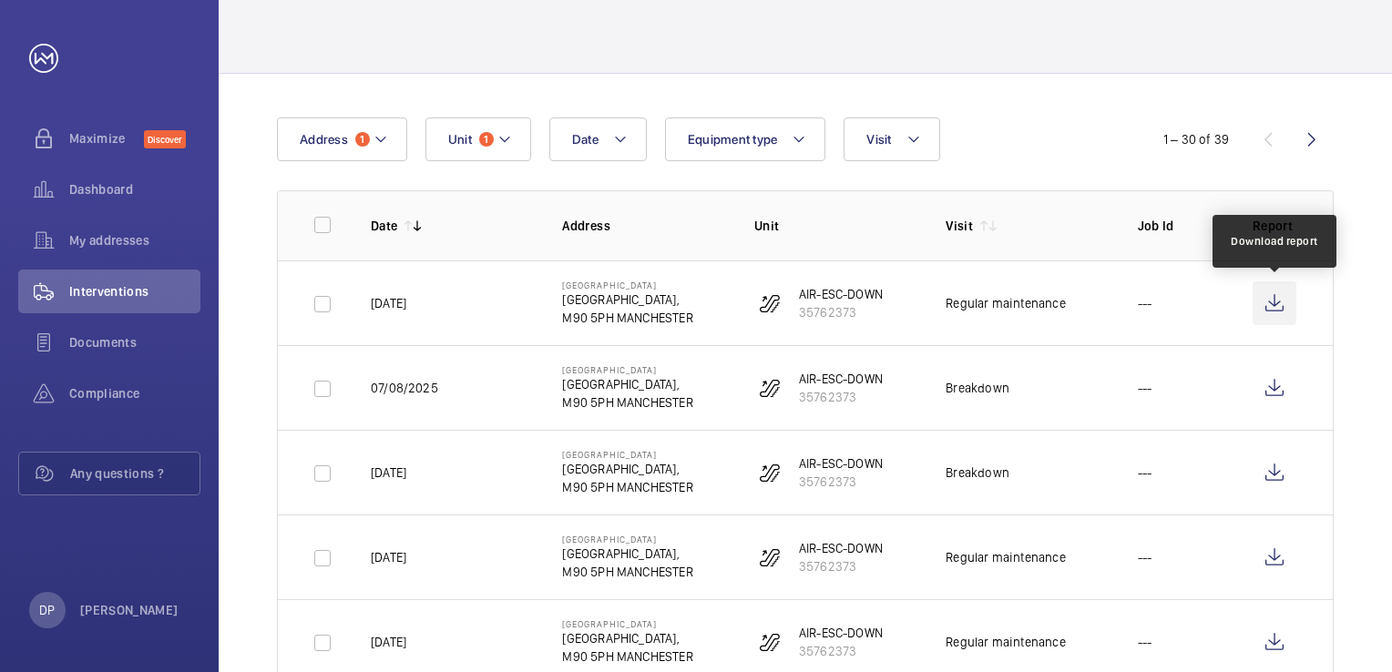
click at [1271, 303] on wm-front-icon-button at bounding box center [1274, 303] width 44 height 44
